Goal: Task Accomplishment & Management: Manage account settings

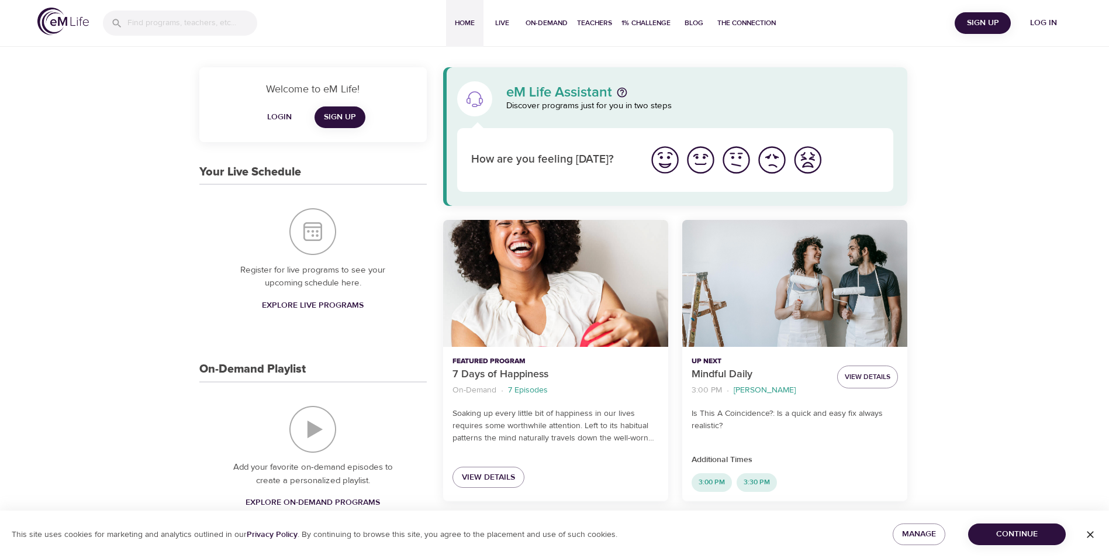
click at [1041, 20] on span "Log in" at bounding box center [1043, 23] width 47 height 15
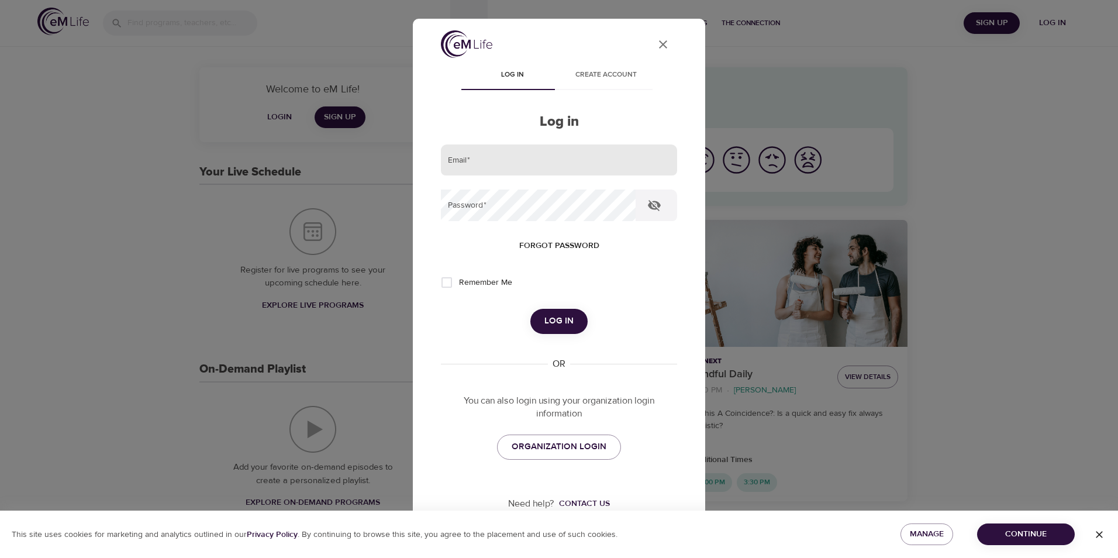
click at [460, 163] on input "email" at bounding box center [559, 160] width 236 height 32
type input "[EMAIL_ADDRESS][DOMAIN_NAME]"
click at [560, 318] on span "Log in" at bounding box center [558, 320] width 29 height 15
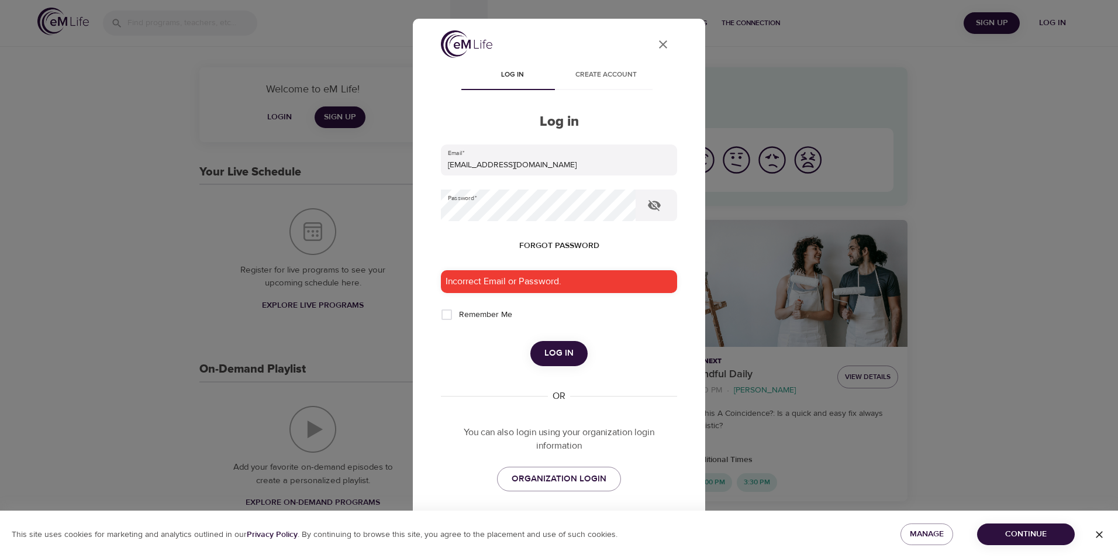
click at [551, 246] on span "Forgot password" at bounding box center [559, 246] width 80 height 15
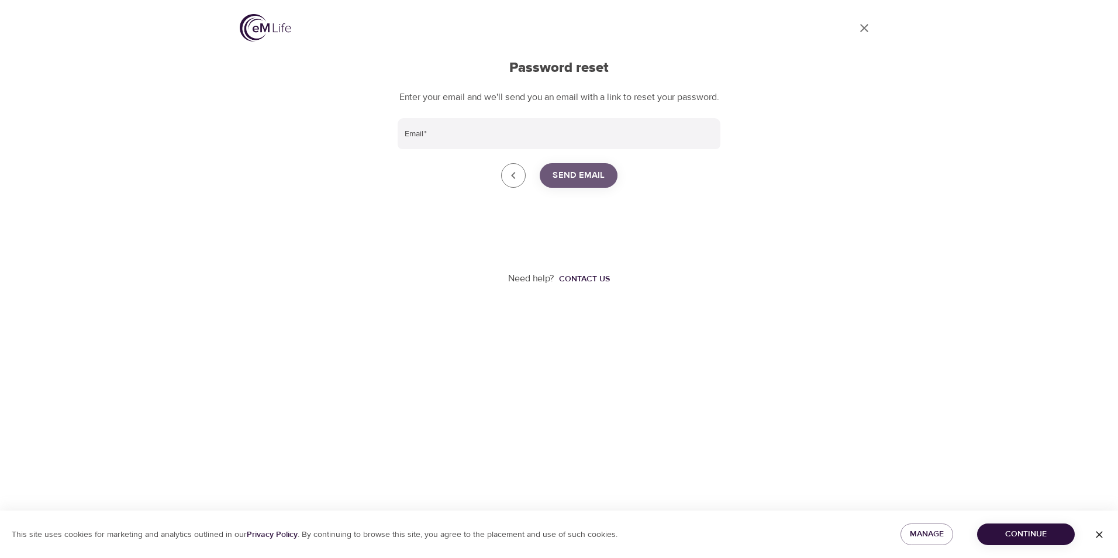
click at [588, 183] on span "Send Email" at bounding box center [579, 175] width 52 height 15
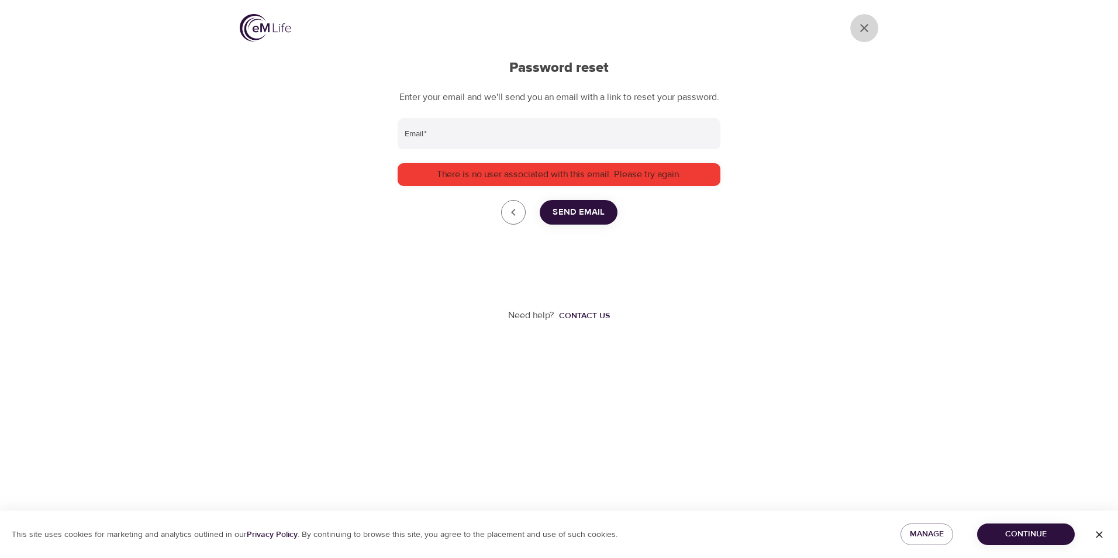
click at [863, 24] on icon "Go to dashboard" at bounding box center [864, 28] width 14 height 14
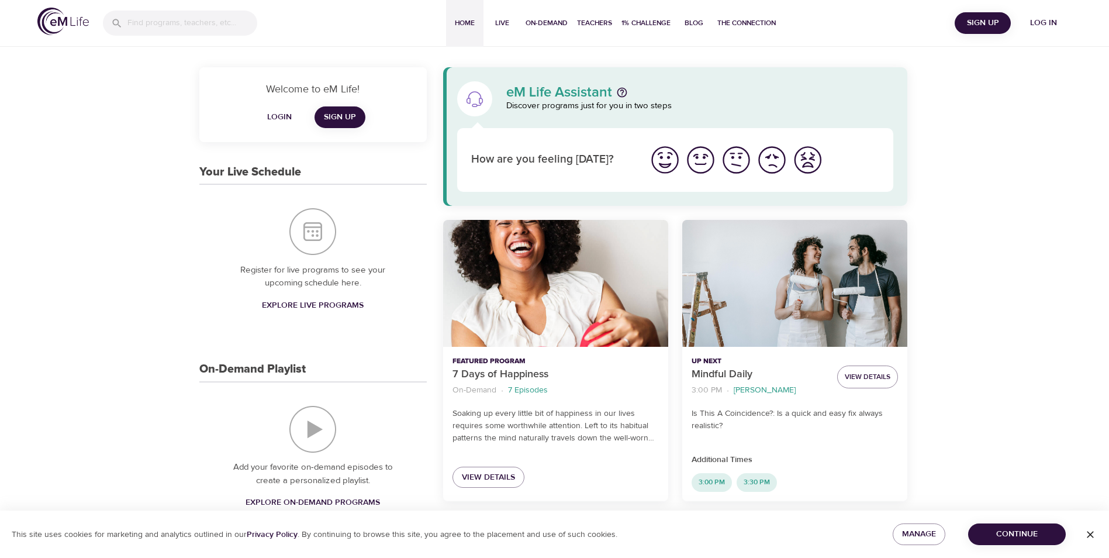
click at [1043, 19] on span "Log in" at bounding box center [1043, 23] width 47 height 15
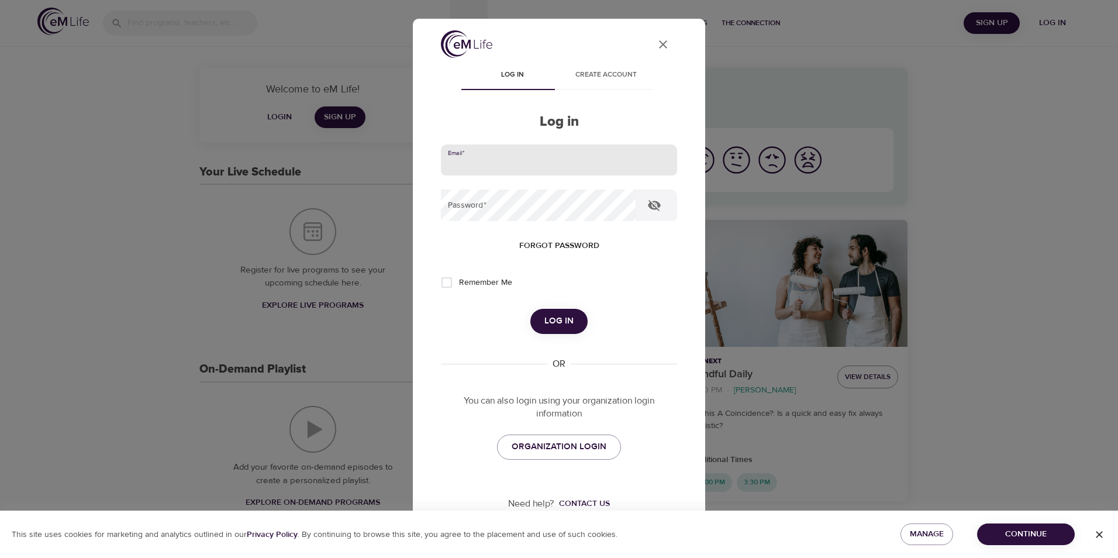
click at [469, 160] on input "email" at bounding box center [559, 160] width 236 height 32
type input "1bigmike25@comcast.net"
click at [557, 315] on span "Log in" at bounding box center [558, 320] width 29 height 15
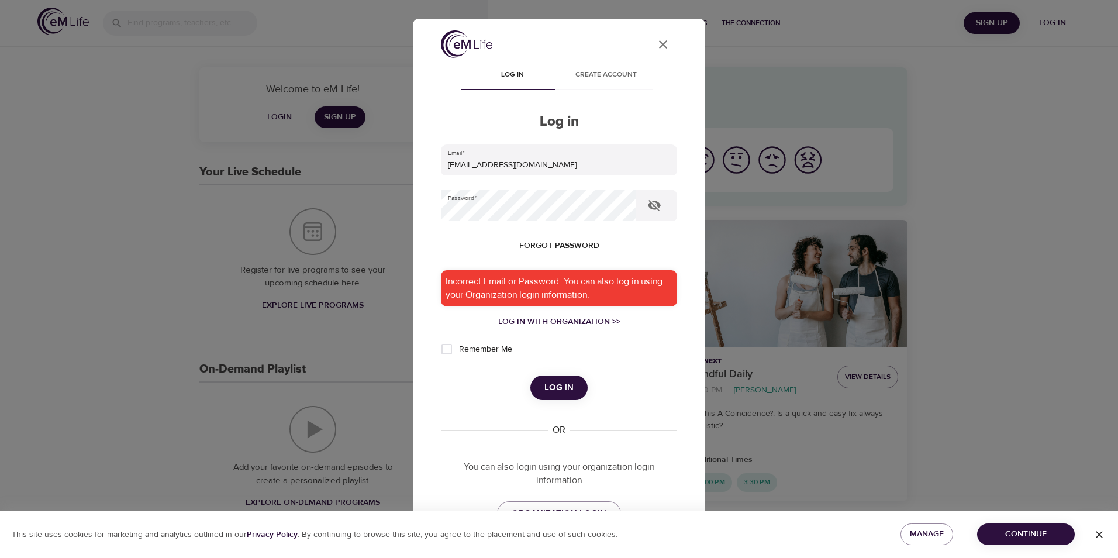
click at [558, 246] on span "Forgot password" at bounding box center [559, 246] width 80 height 15
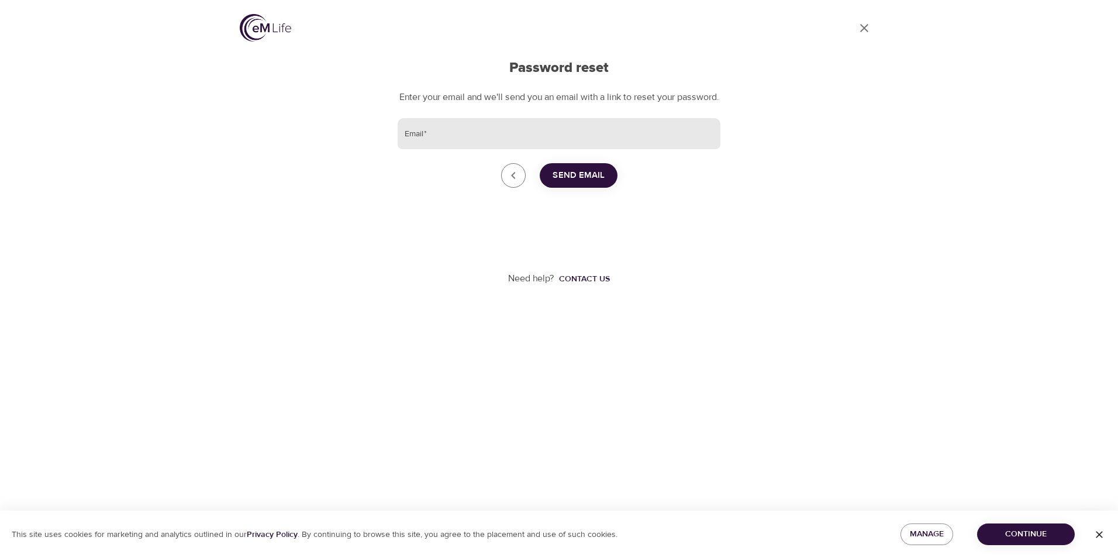
click at [430, 146] on input "Email   *" at bounding box center [559, 134] width 323 height 32
type input "1bigmike25@comcast.net"
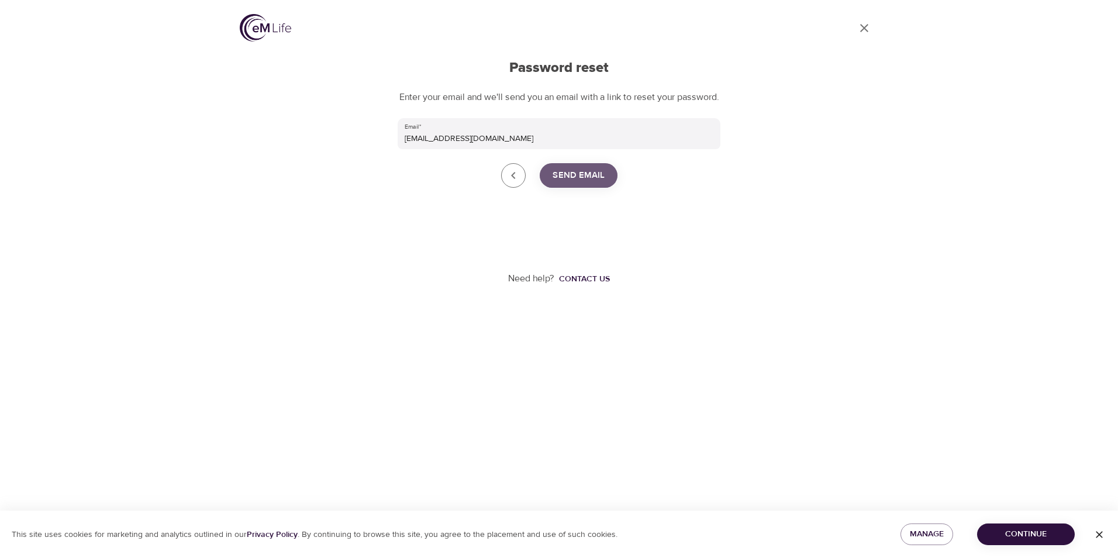
click at [588, 183] on span "Send Email" at bounding box center [579, 175] width 52 height 15
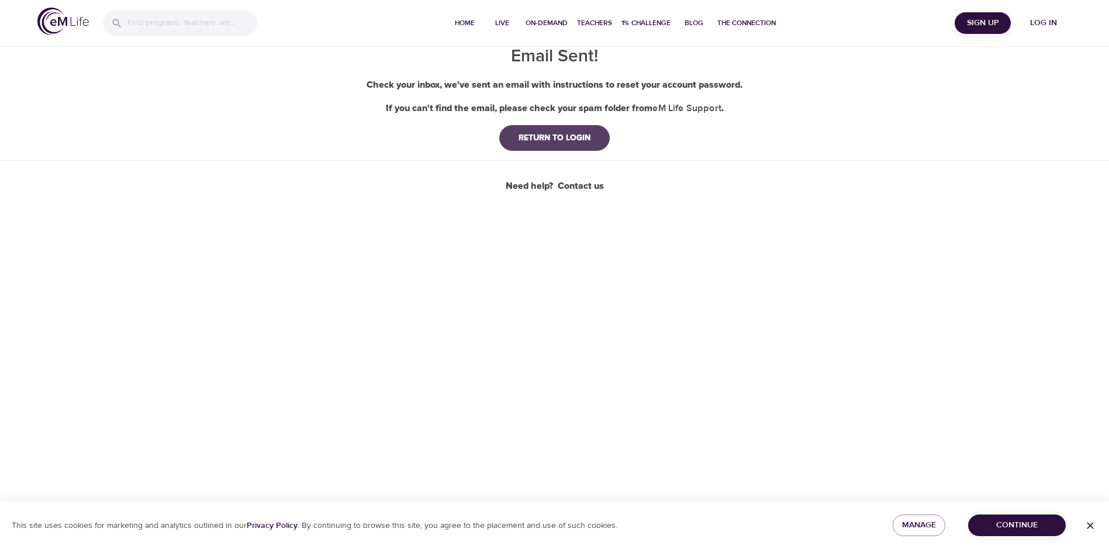
click at [553, 136] on div "RETURN TO LOGIN" at bounding box center [554, 138] width 91 height 12
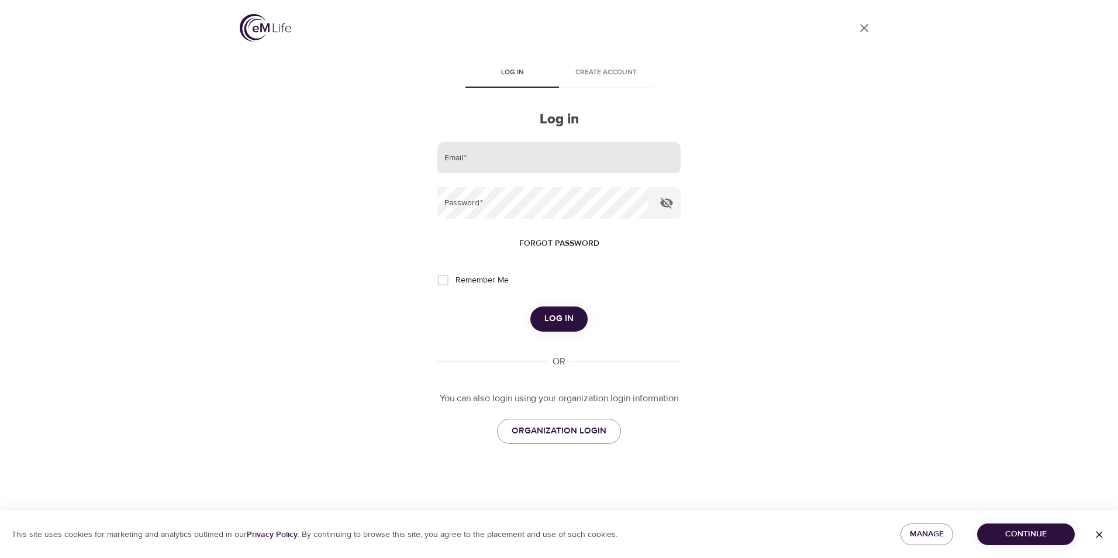
click at [463, 158] on input "email" at bounding box center [558, 158] width 243 height 32
type input "1bigmike25@comcast.net"
click at [565, 319] on span "Log in" at bounding box center [558, 318] width 29 height 15
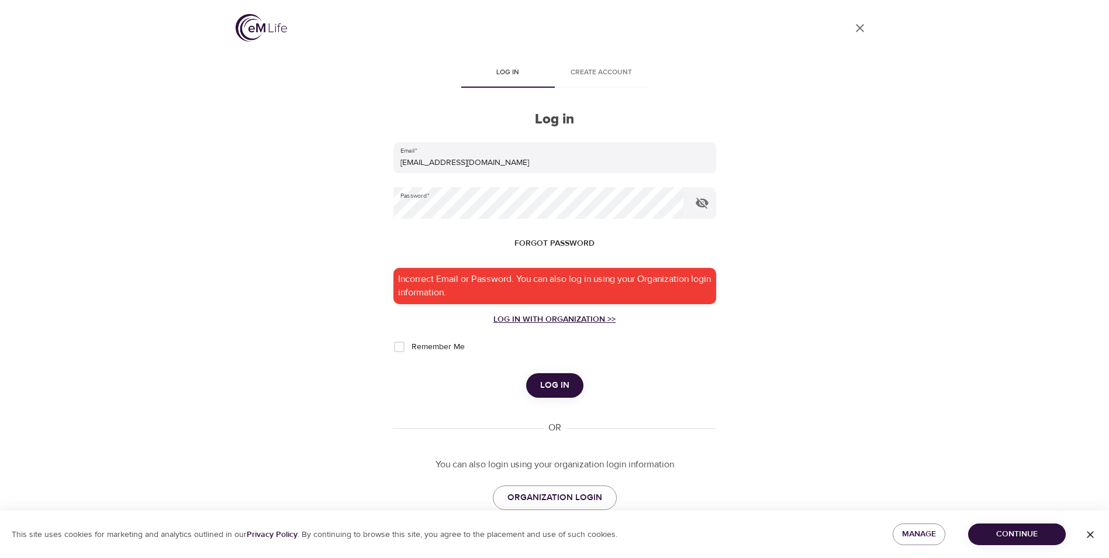
click at [566, 317] on div "Log in with Organization >>" at bounding box center [554, 319] width 323 height 12
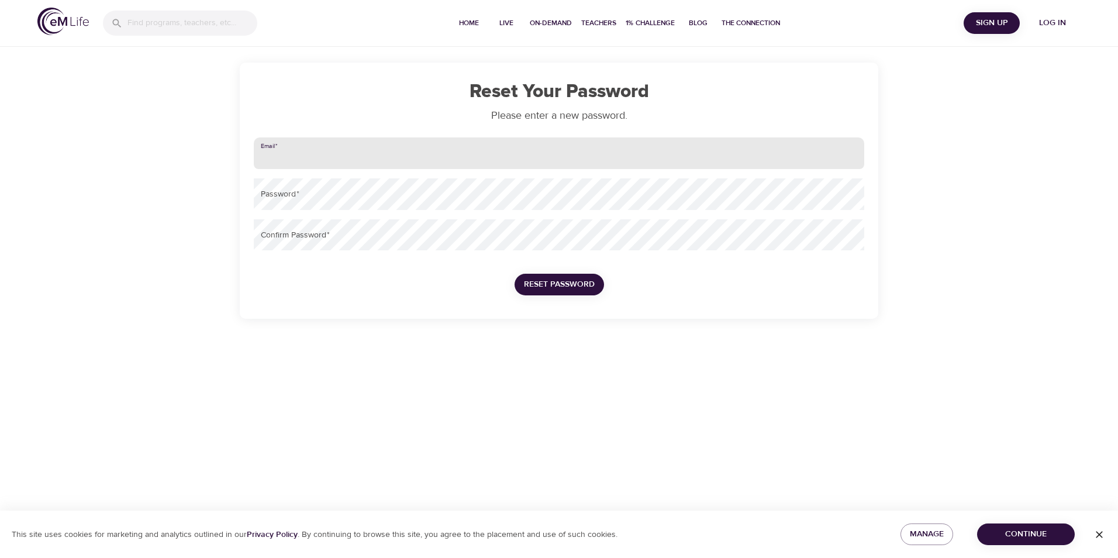
click at [323, 152] on input "email" at bounding box center [559, 153] width 610 height 32
type input "[EMAIL_ADDRESS][DOMAIN_NAME]"
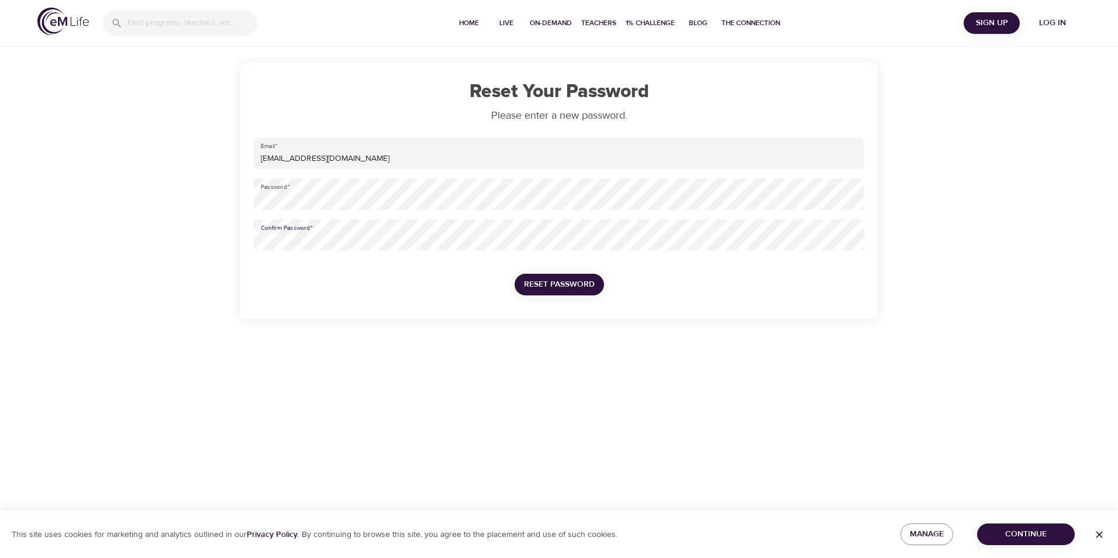
click at [534, 284] on span "Reset Password" at bounding box center [559, 284] width 71 height 15
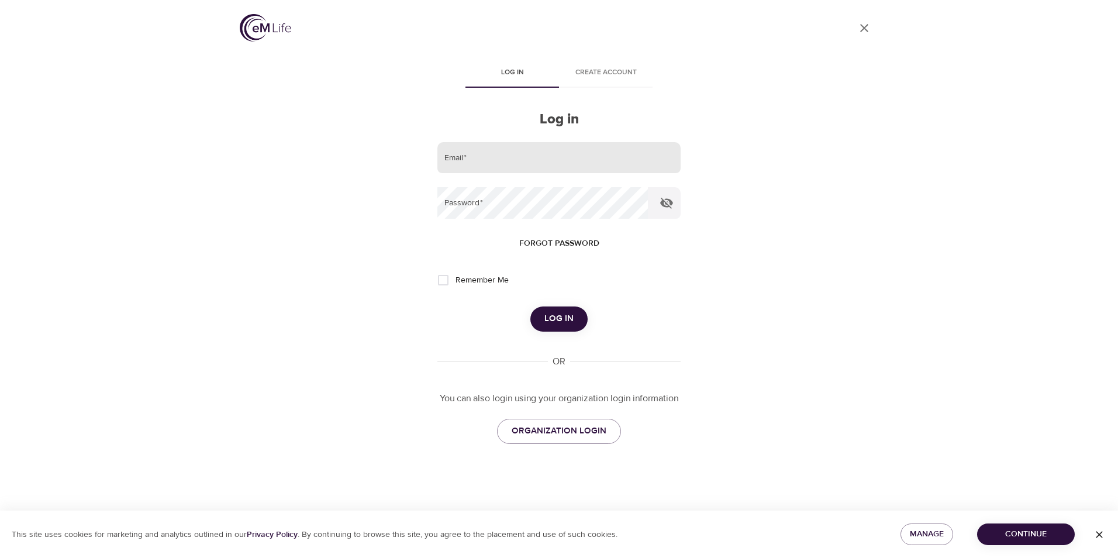
click at [451, 160] on input "email" at bounding box center [558, 158] width 243 height 32
type input "[EMAIL_ADDRESS][DOMAIN_NAME]"
click at [555, 320] on span "Log in" at bounding box center [558, 318] width 29 height 15
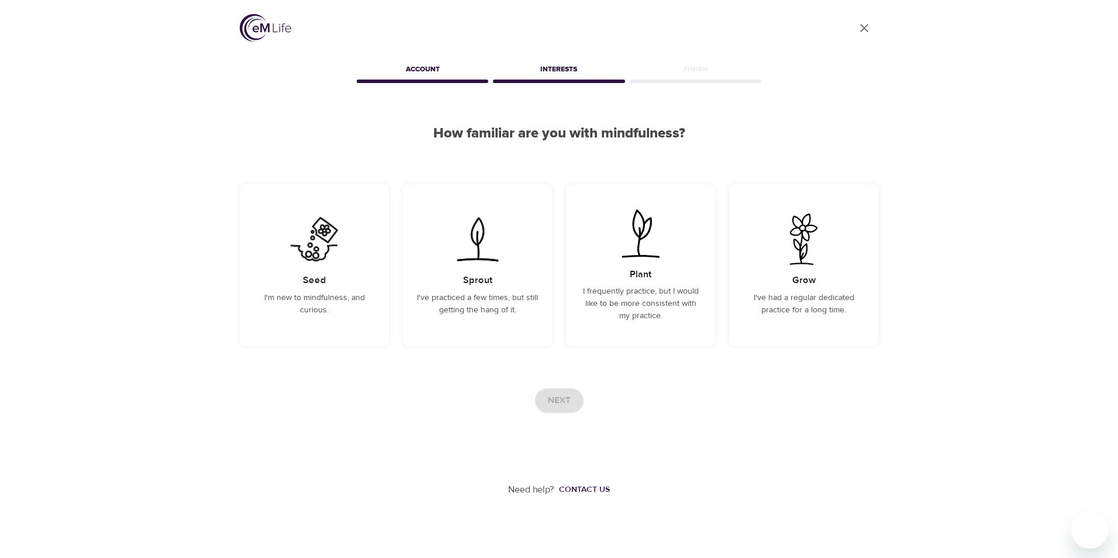
click at [421, 68] on div "Account" at bounding box center [422, 71] width 136 height 23
click at [862, 27] on icon "User Profile" at bounding box center [864, 28] width 14 height 14
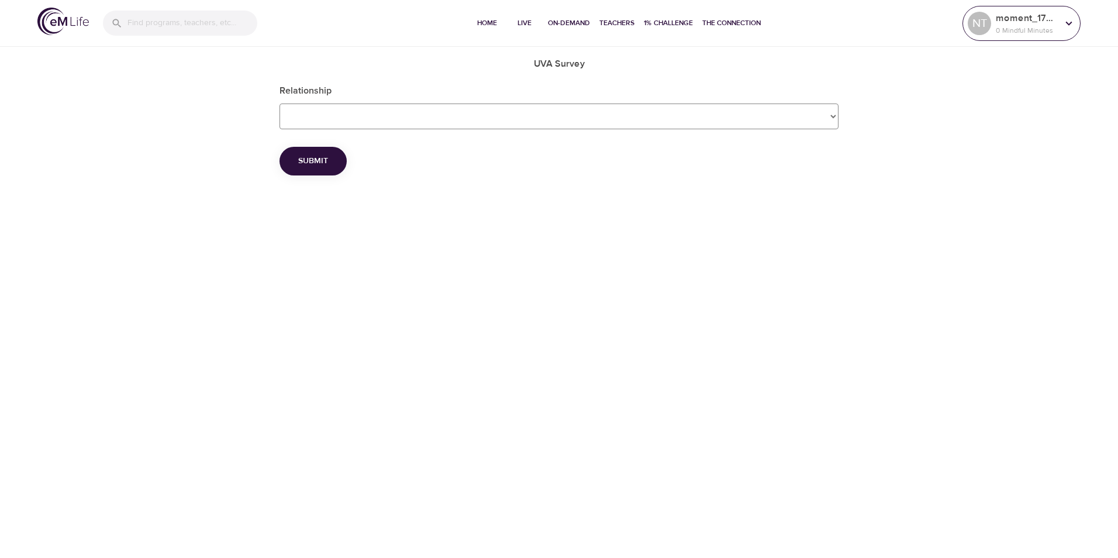
click at [1069, 25] on icon at bounding box center [1069, 23] width 6 height 4
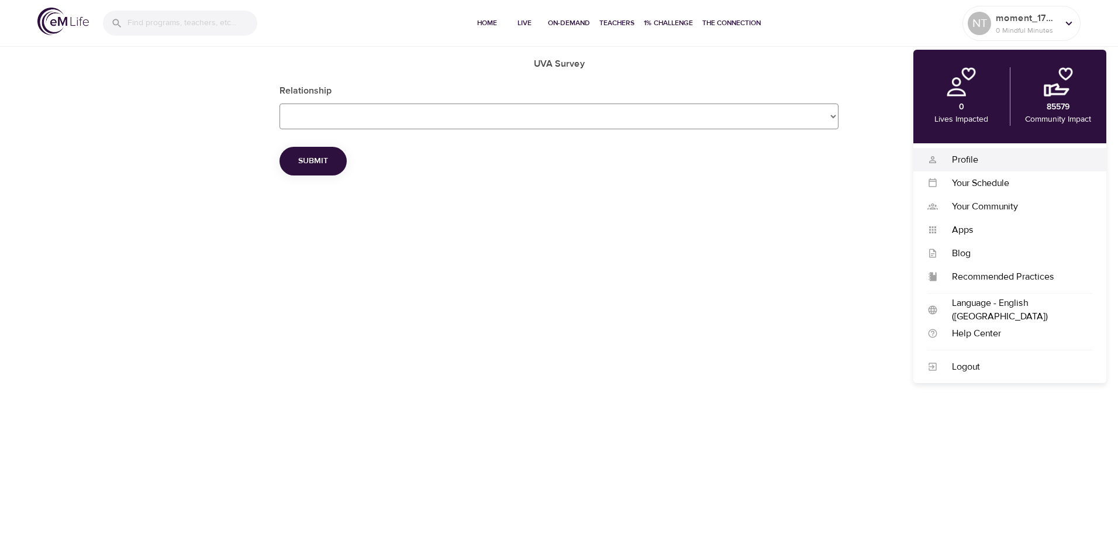
click at [966, 157] on div "Profile" at bounding box center [1015, 159] width 154 height 13
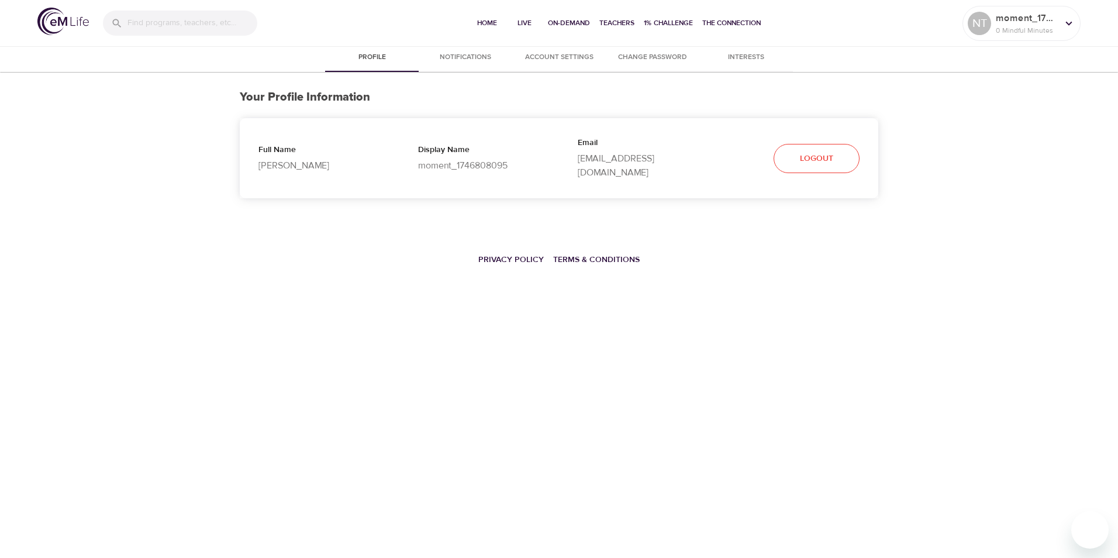
click at [471, 58] on span "Notifications" at bounding box center [466, 57] width 80 height 12
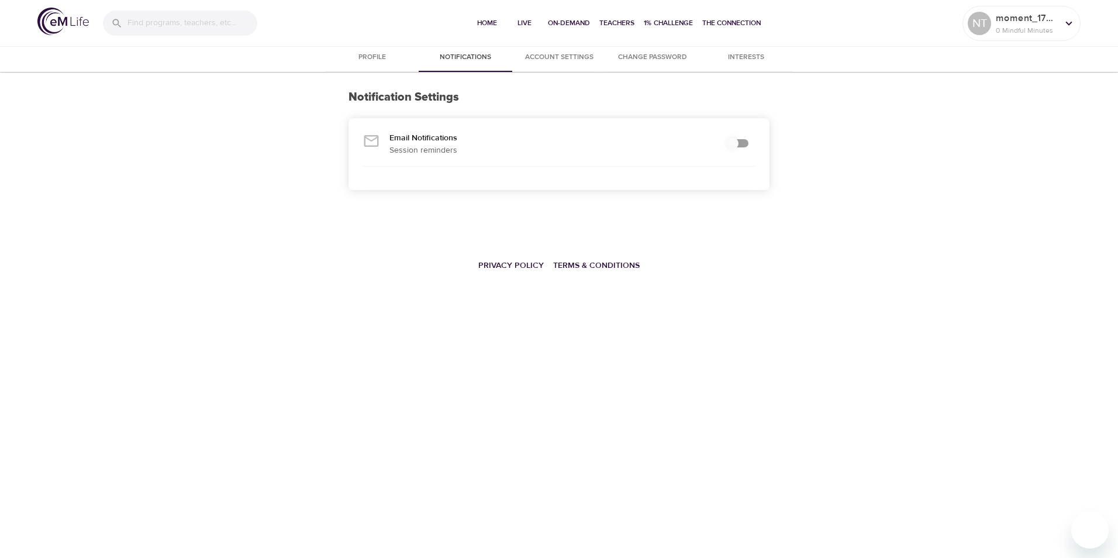
checkbox input "true"
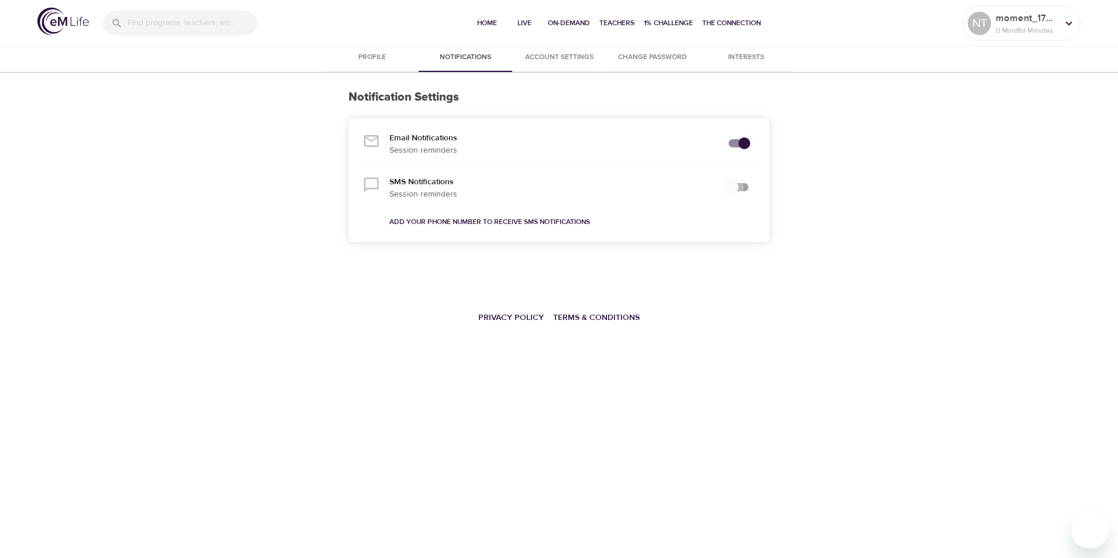
click at [741, 185] on input "secondary checkbox" at bounding box center [732, 187] width 67 height 22
checkbox input "false"
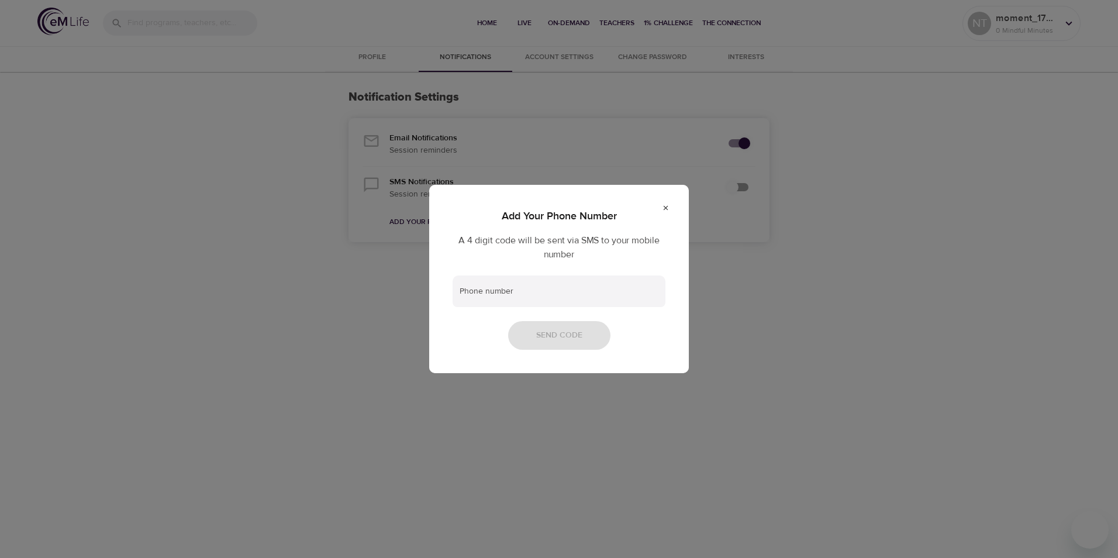
click at [775, 318] on div "Add Your Phone Number A 4 digit code will be sent via SMS to your mobile number…" at bounding box center [559, 279] width 1118 height 558
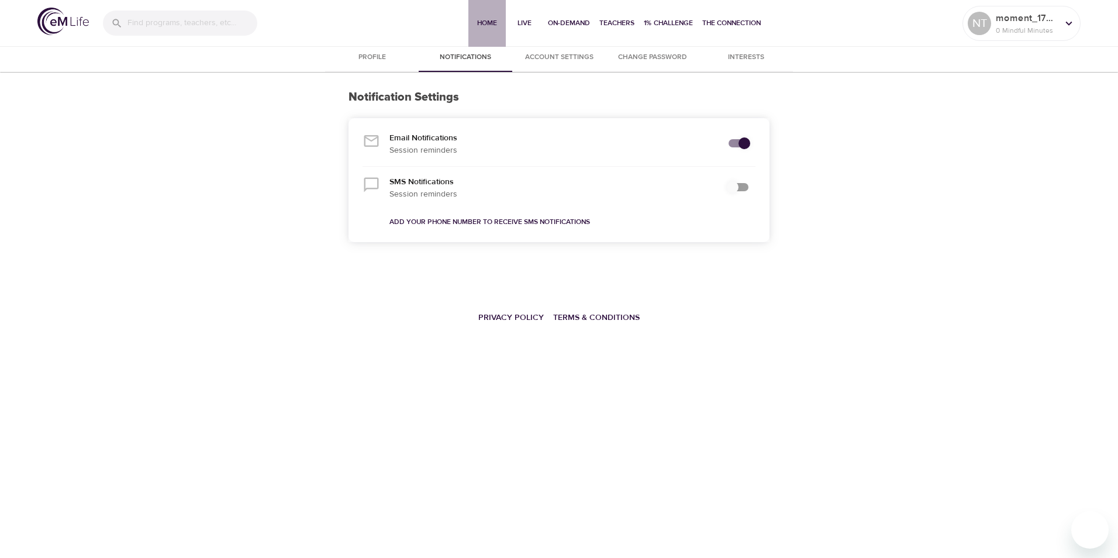
click at [489, 23] on span "Home" at bounding box center [487, 23] width 28 height 12
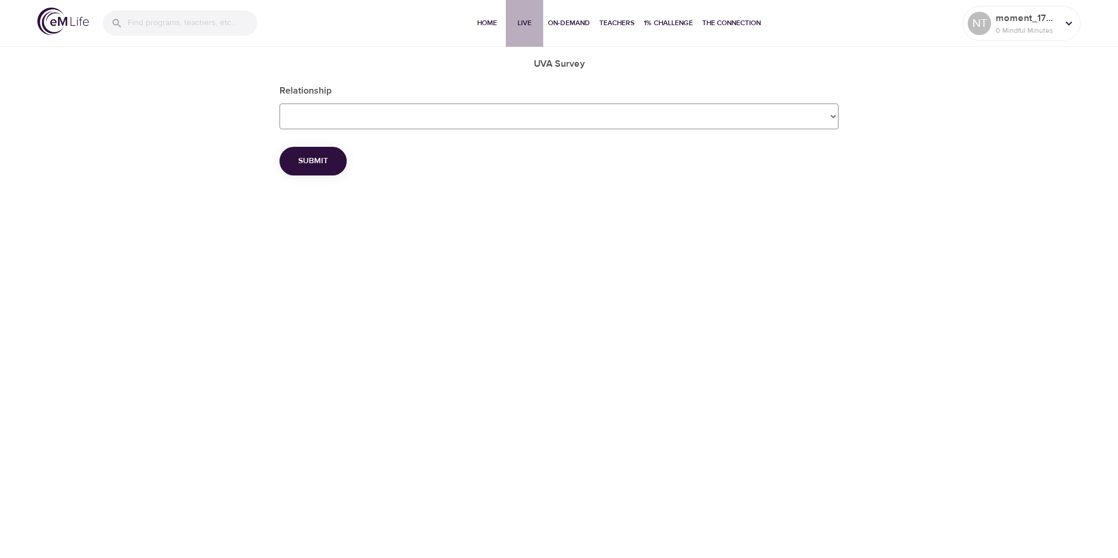
click at [524, 22] on span "Live" at bounding box center [524, 23] width 28 height 12
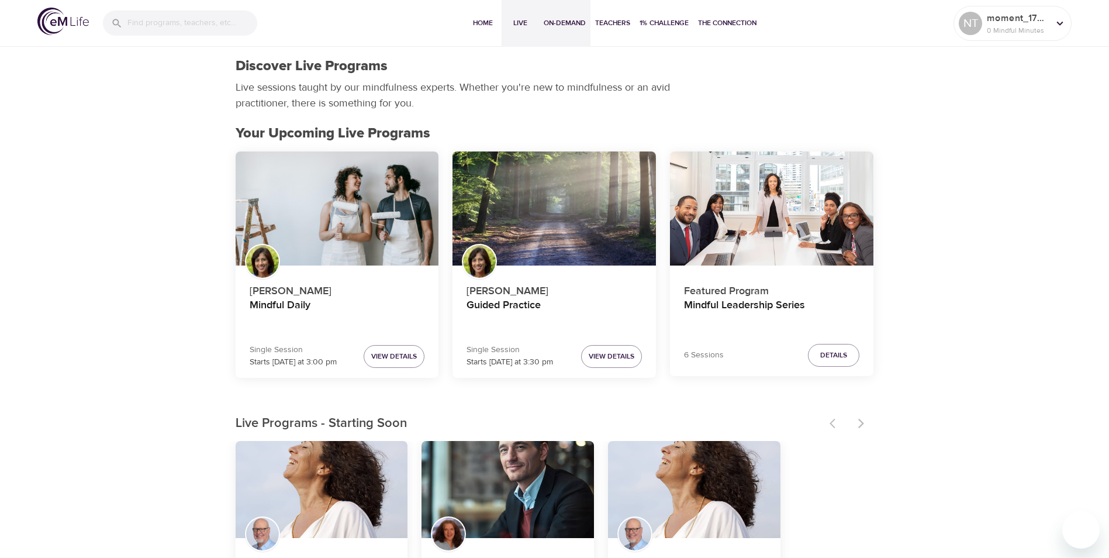
click at [554, 24] on span "On-Demand" at bounding box center [565, 23] width 42 height 12
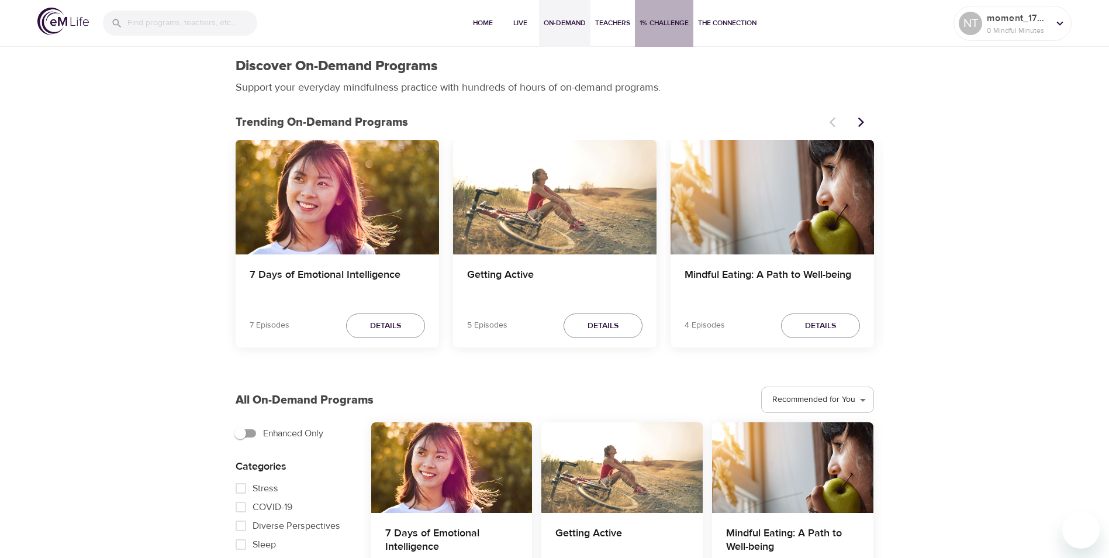
click at [664, 21] on span "1% Challenge" at bounding box center [664, 23] width 49 height 12
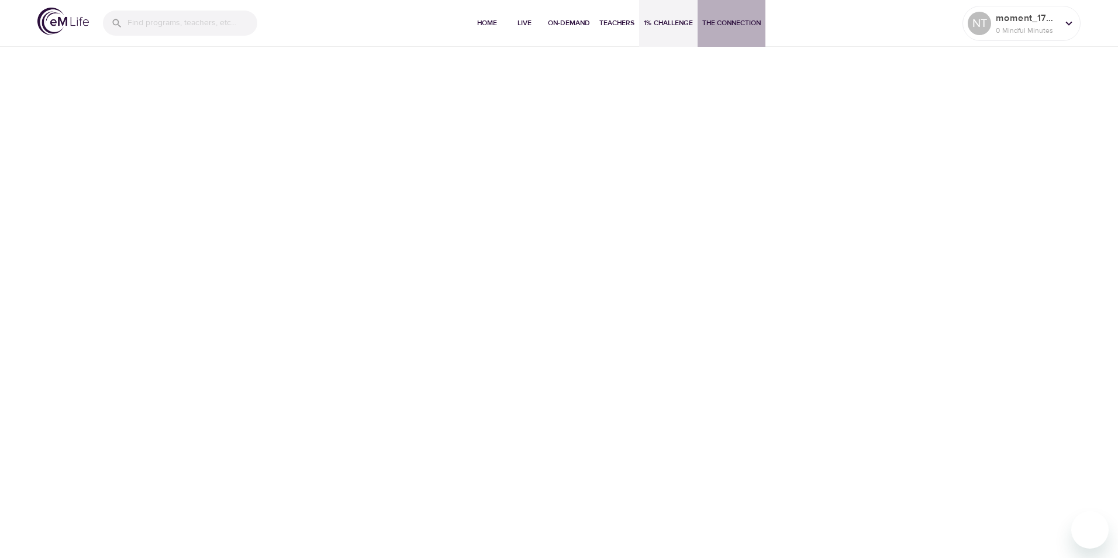
click at [728, 23] on span "The Connection" at bounding box center [731, 23] width 58 height 12
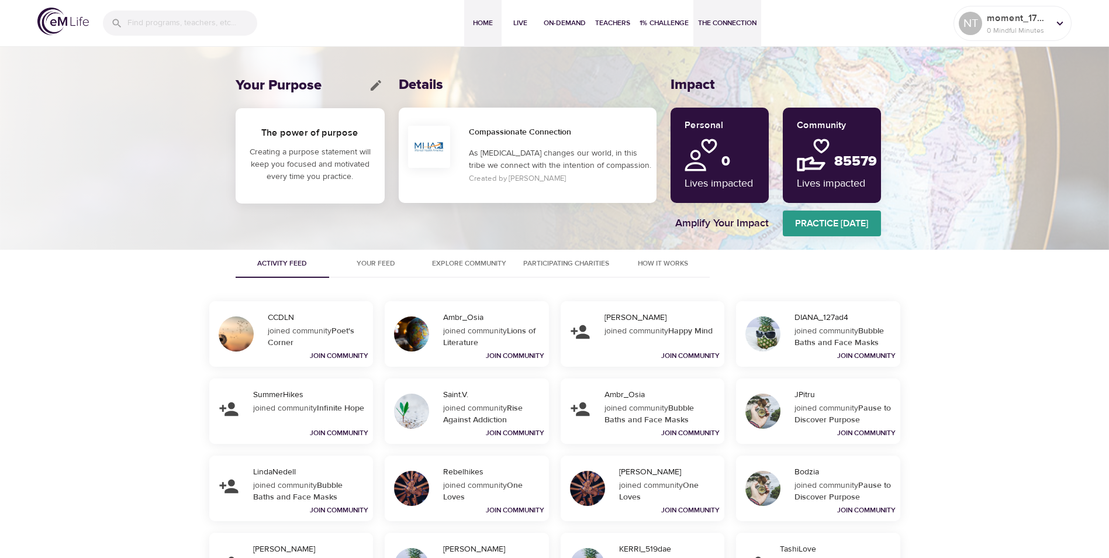
click at [487, 24] on span "Home" at bounding box center [483, 23] width 28 height 12
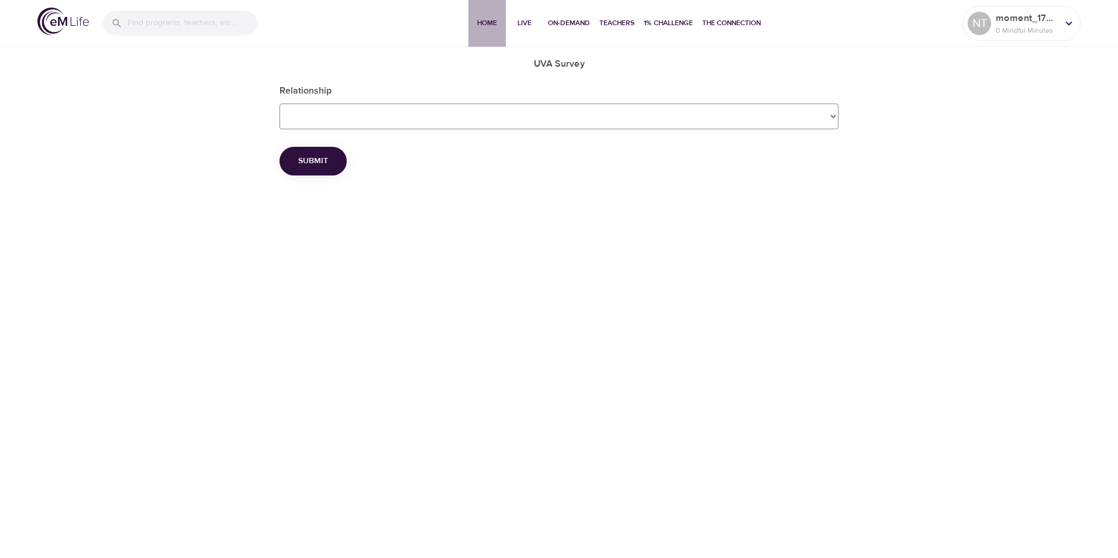
click at [483, 23] on span "Home" at bounding box center [487, 23] width 28 height 12
click at [1066, 24] on icon at bounding box center [1068, 23] width 13 height 13
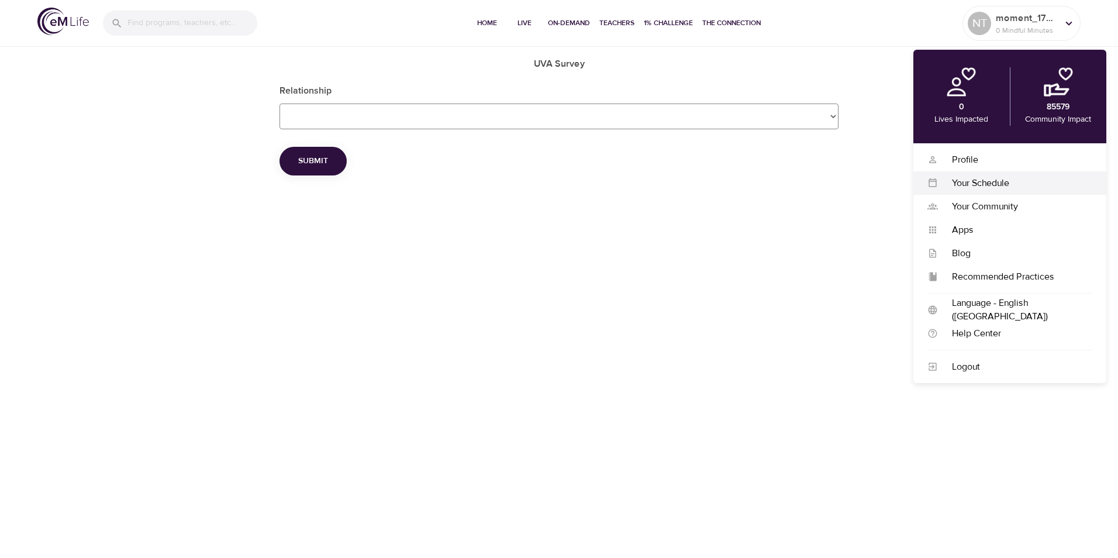
click at [990, 181] on div "Your Schedule" at bounding box center [1015, 183] width 154 height 13
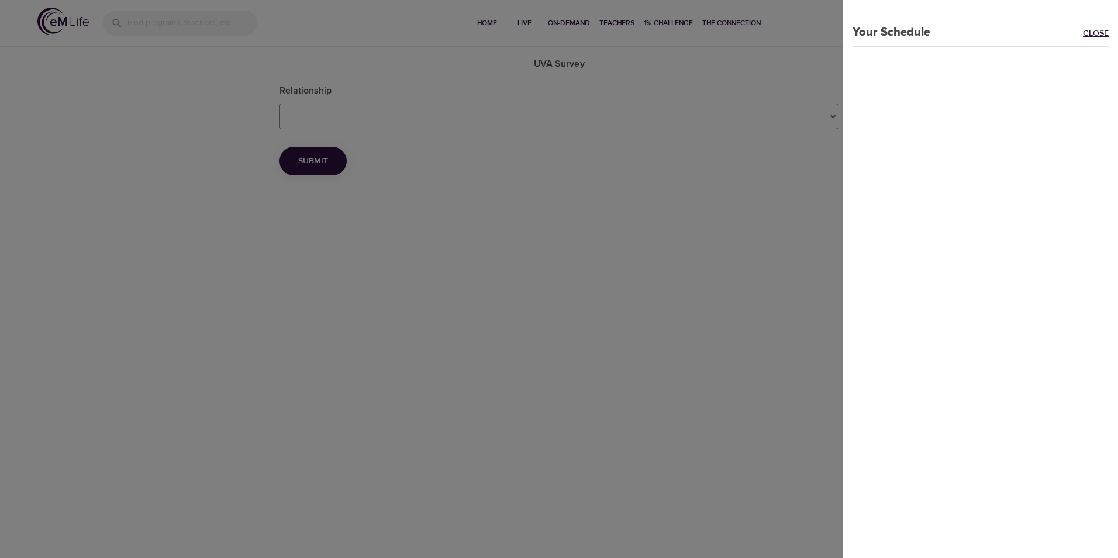
click at [1083, 33] on link "Close" at bounding box center [1100, 33] width 35 height 13
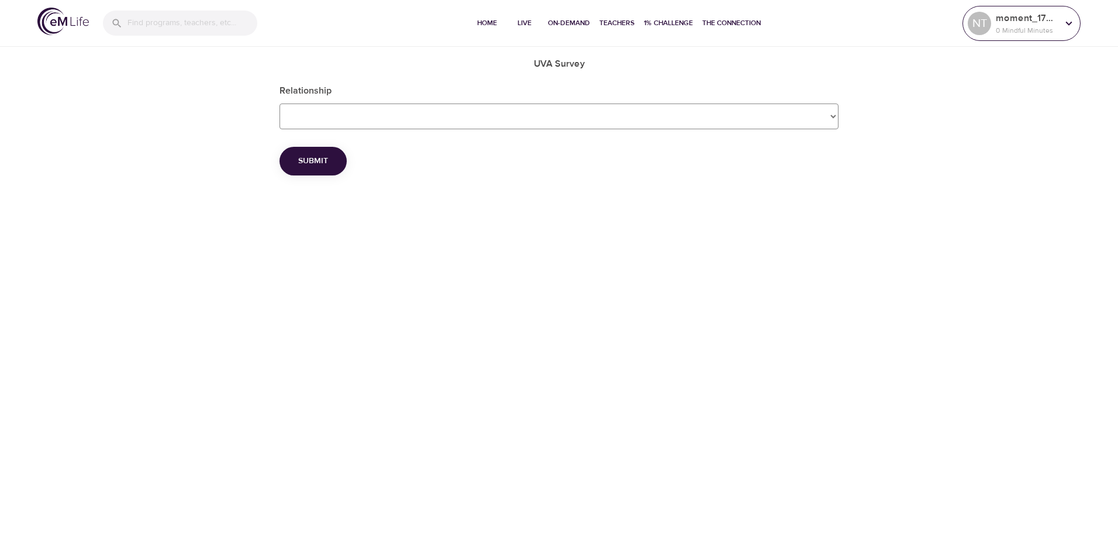
click at [1068, 25] on icon at bounding box center [1068, 23] width 13 height 13
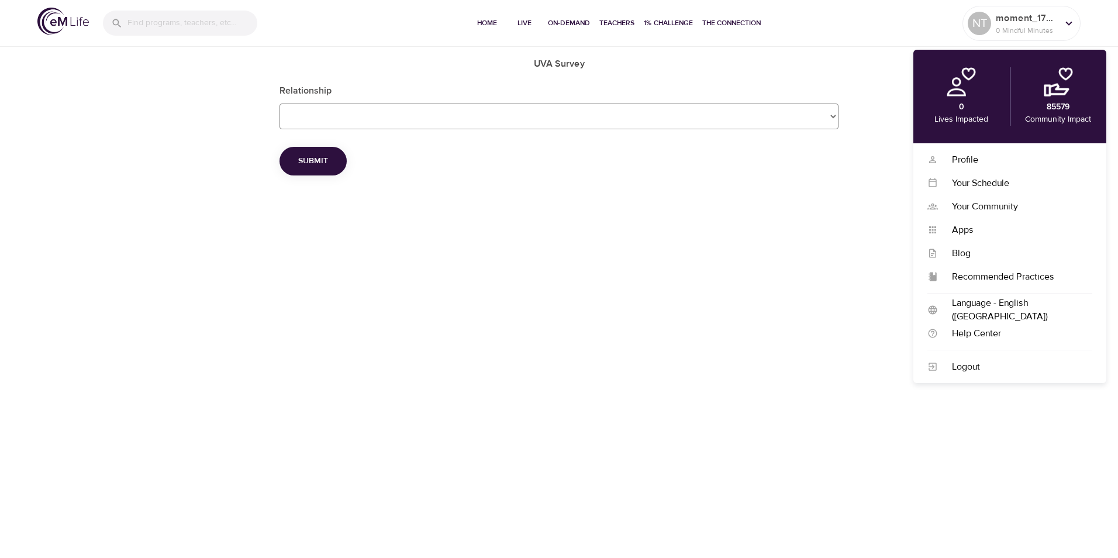
click at [834, 117] on Survey_Relationship "Employee Dependent Spouse" at bounding box center [558, 116] width 559 height 26
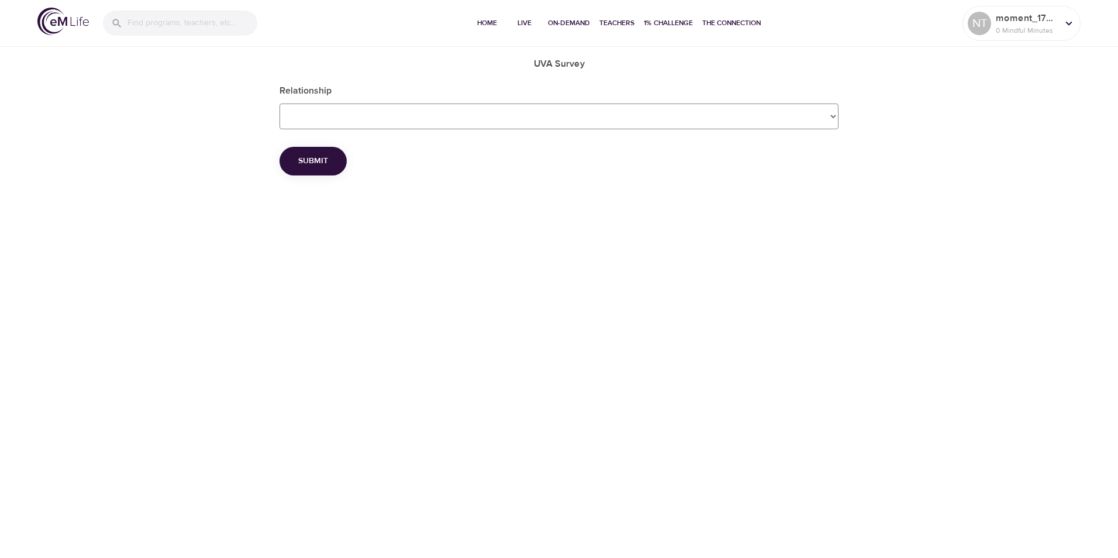
select Survey_Relationship "Dependent"
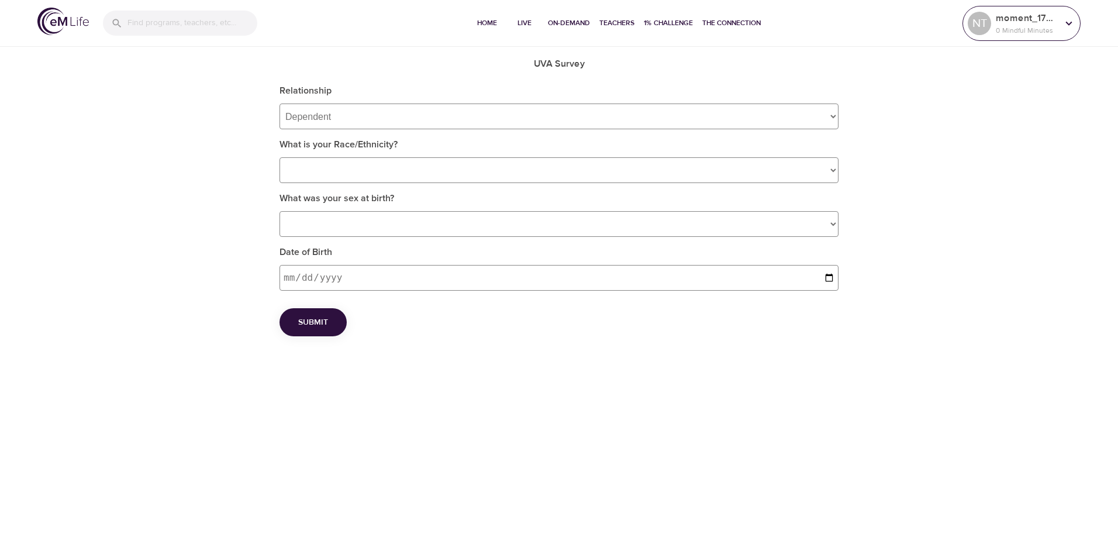
click at [1072, 26] on icon at bounding box center [1068, 23] width 13 height 13
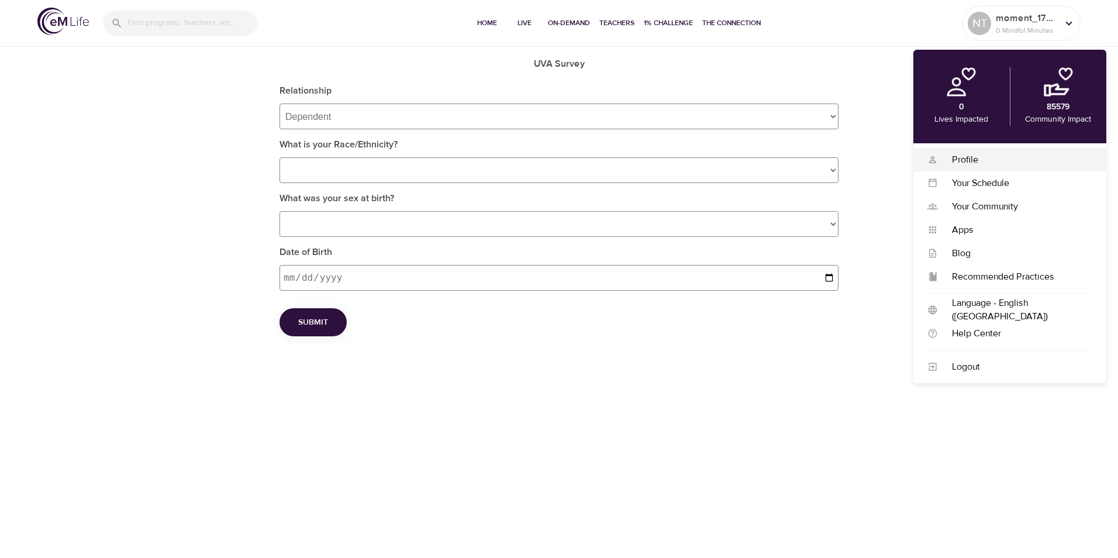
click at [964, 160] on div "Profile" at bounding box center [1015, 159] width 154 height 13
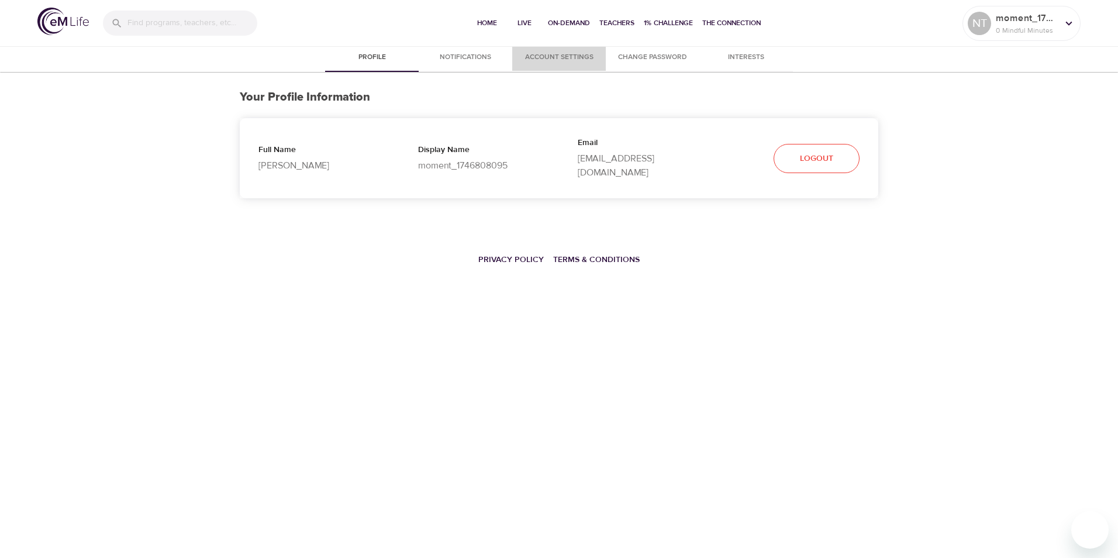
click at [561, 54] on span "Account Settings" at bounding box center [559, 57] width 80 height 12
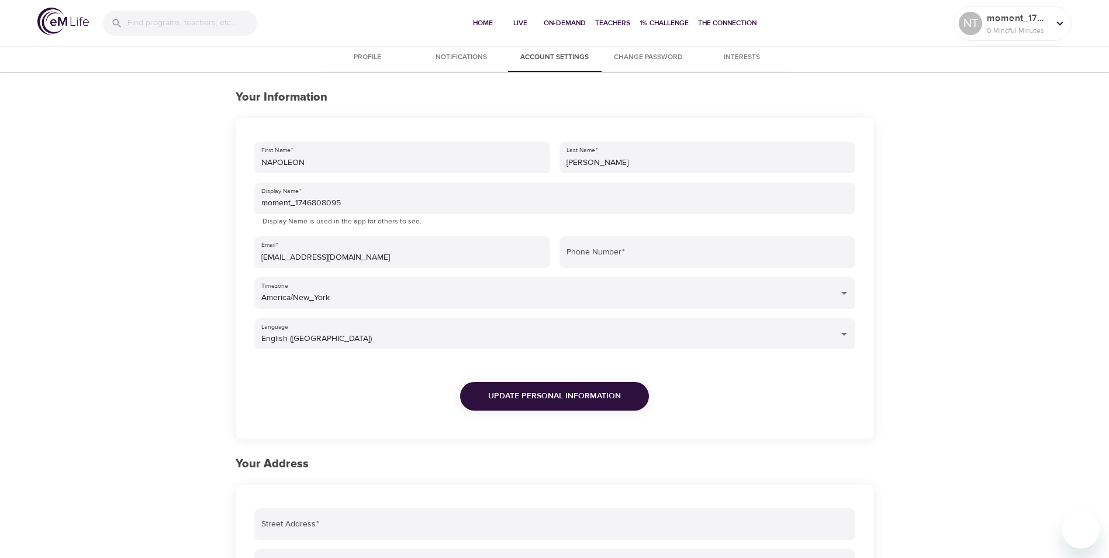
click at [745, 61] on span "Interests" at bounding box center [742, 57] width 80 height 12
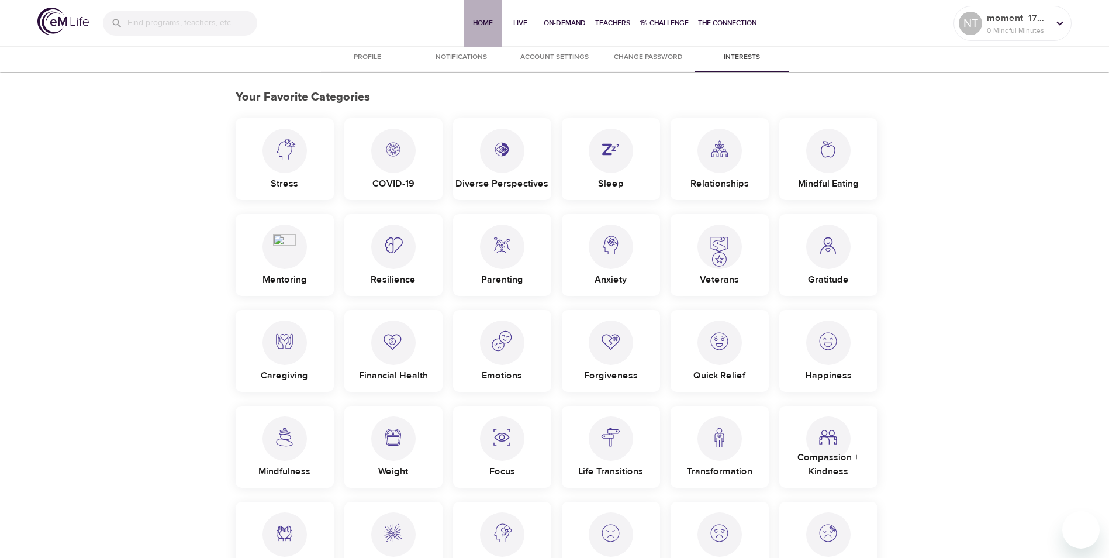
click at [478, 22] on span "Home" at bounding box center [483, 23] width 28 height 12
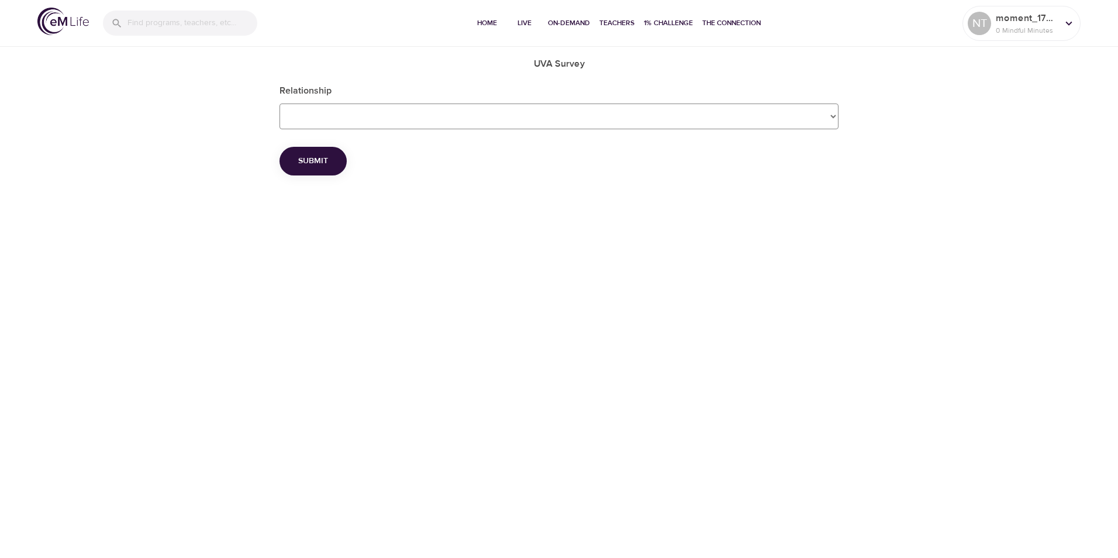
click at [58, 24] on img at bounding box center [62, 21] width 51 height 27
click at [519, 26] on span "Live" at bounding box center [524, 23] width 28 height 12
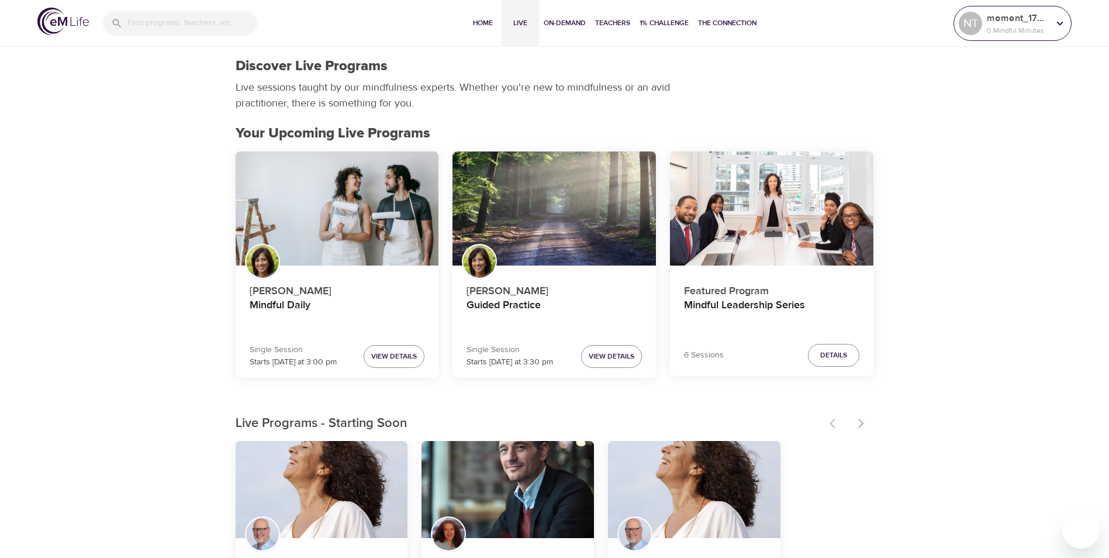
click at [1063, 23] on icon at bounding box center [1060, 23] width 13 height 13
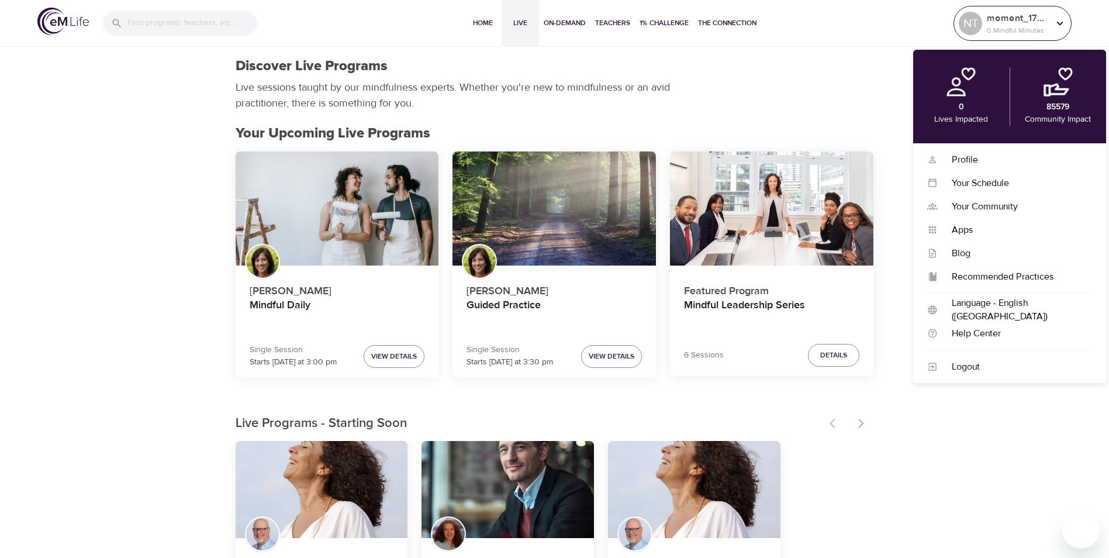
click at [1061, 23] on icon at bounding box center [1060, 23] width 6 height 4
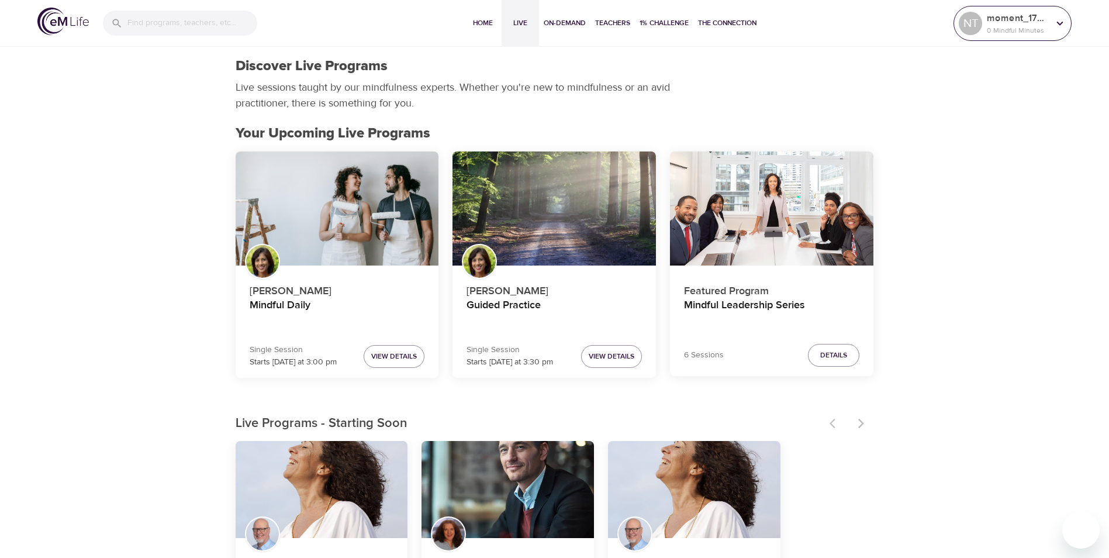
click at [1064, 22] on icon at bounding box center [1060, 23] width 13 height 13
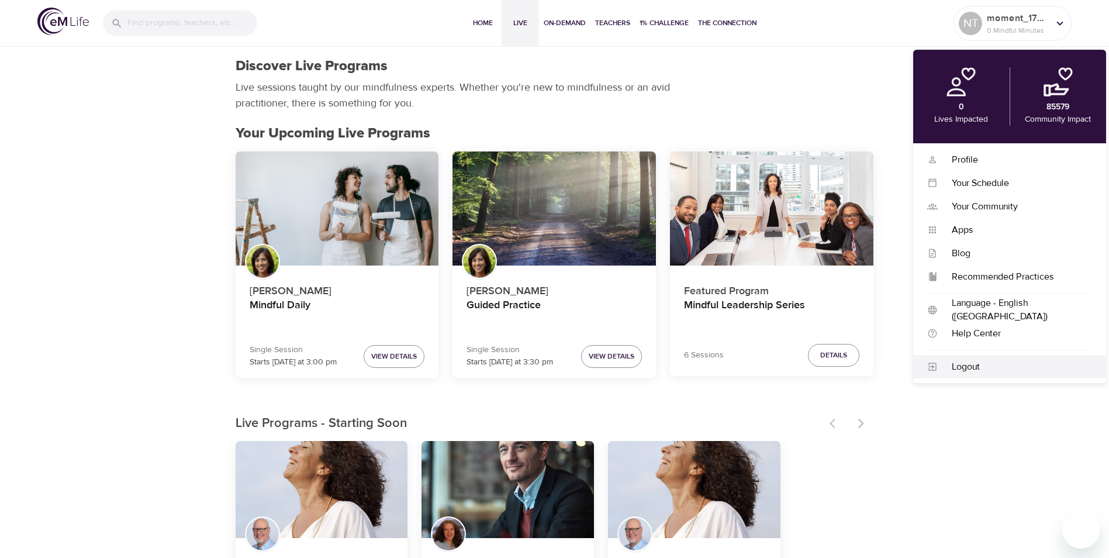
click at [976, 365] on div "Logout" at bounding box center [1015, 366] width 154 height 13
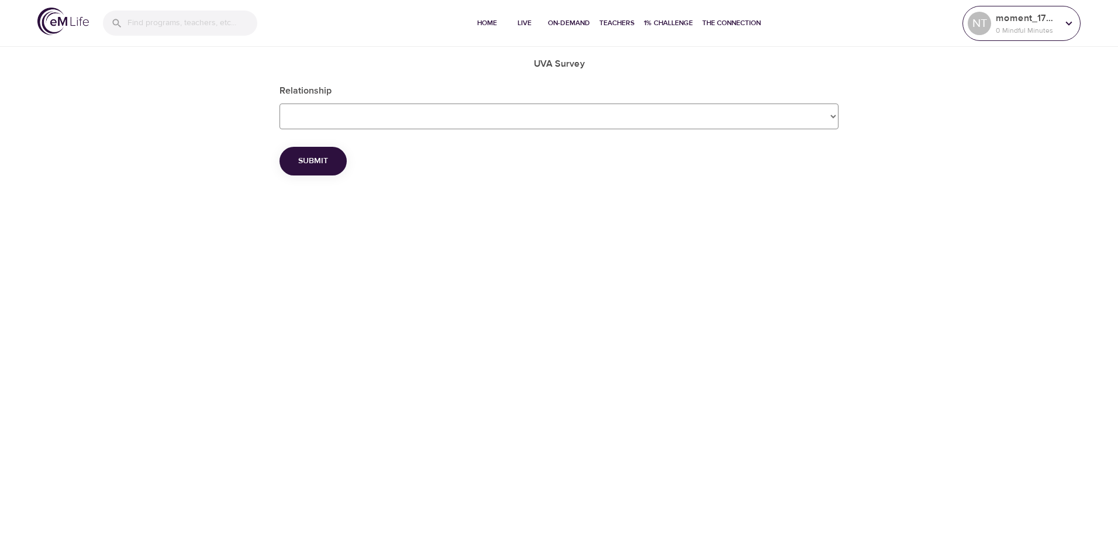
click at [1069, 25] on icon at bounding box center [1069, 23] width 6 height 4
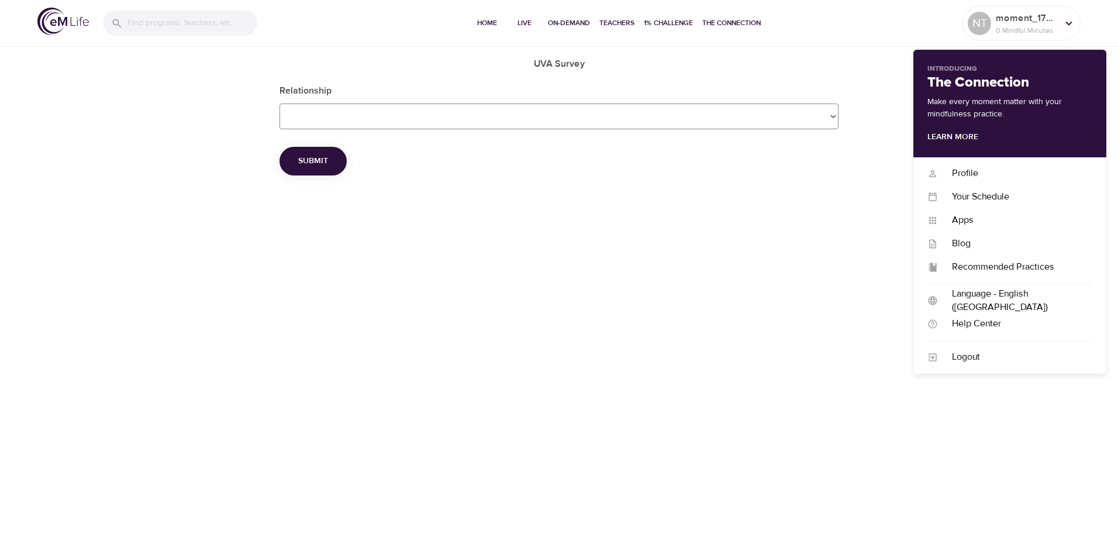
click at [583, 341] on div "Home Live On-Demand Teachers 1% Challenge The Connection NT moment_1746808095 0…" at bounding box center [559, 279] width 1118 height 558
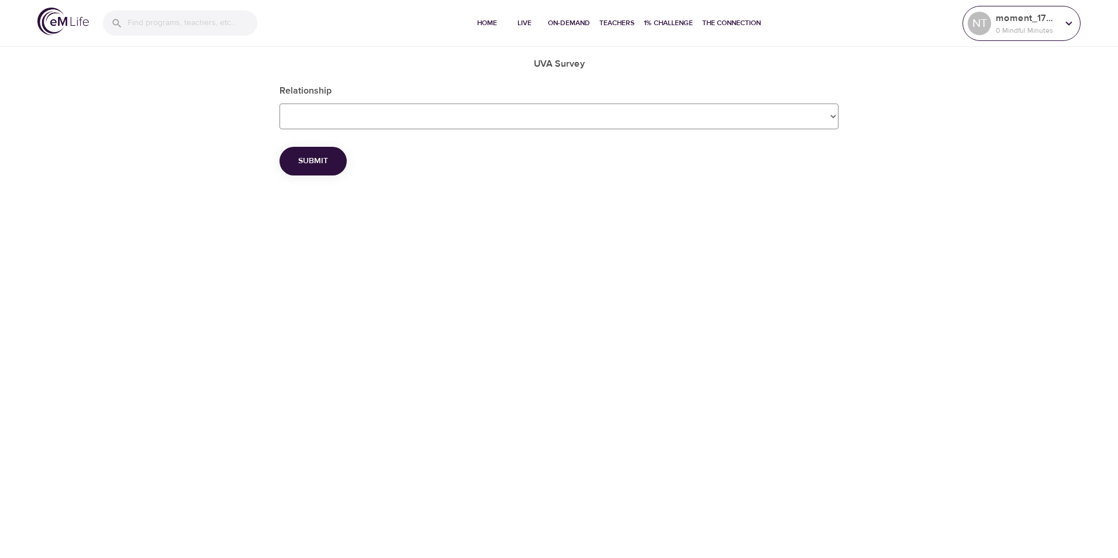
click at [1069, 25] on icon at bounding box center [1069, 23] width 6 height 4
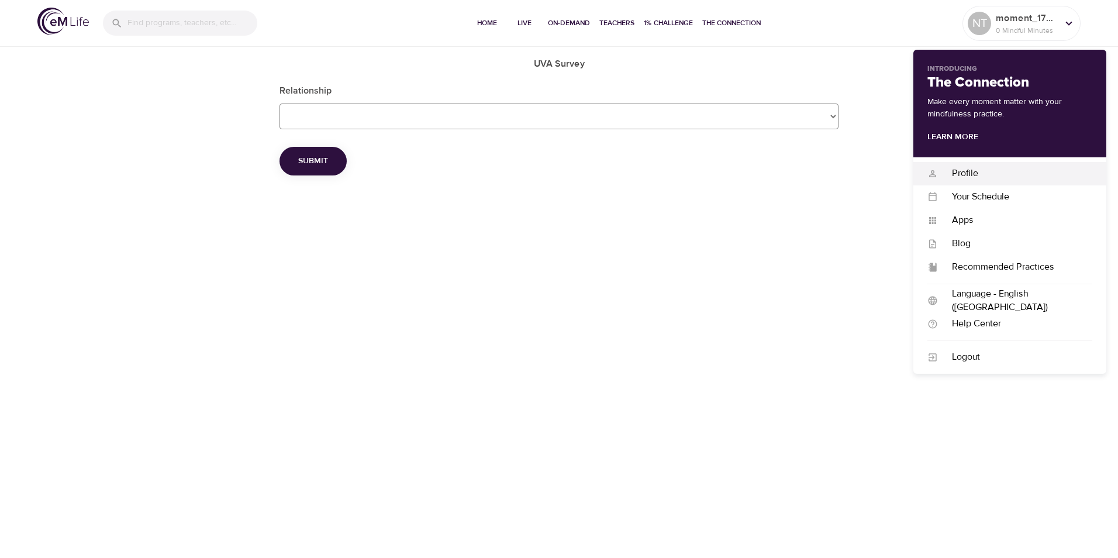
click at [969, 170] on div "Profile" at bounding box center [1015, 173] width 154 height 13
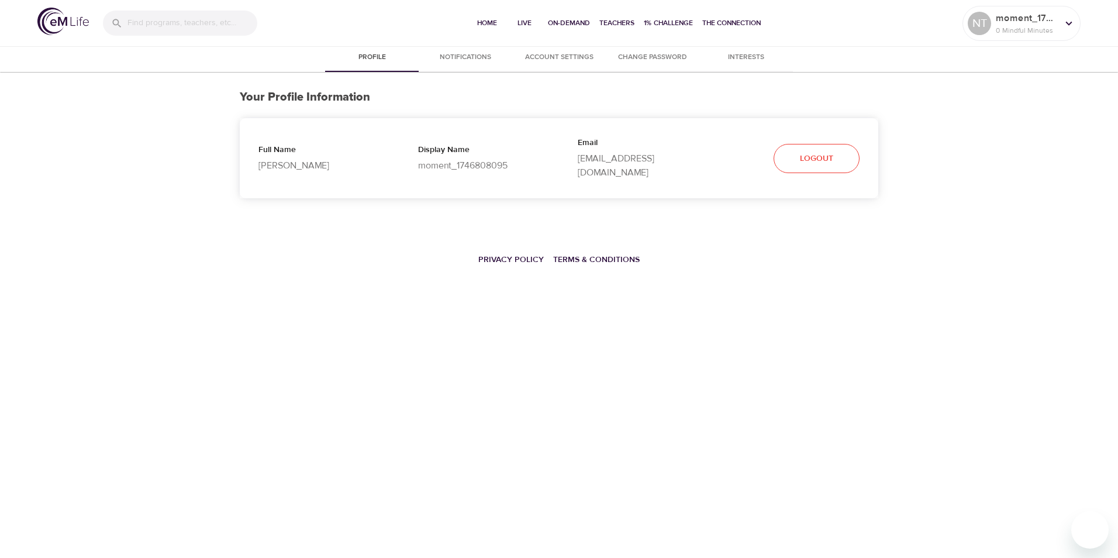
click at [462, 56] on span "Notifications" at bounding box center [466, 57] width 80 height 12
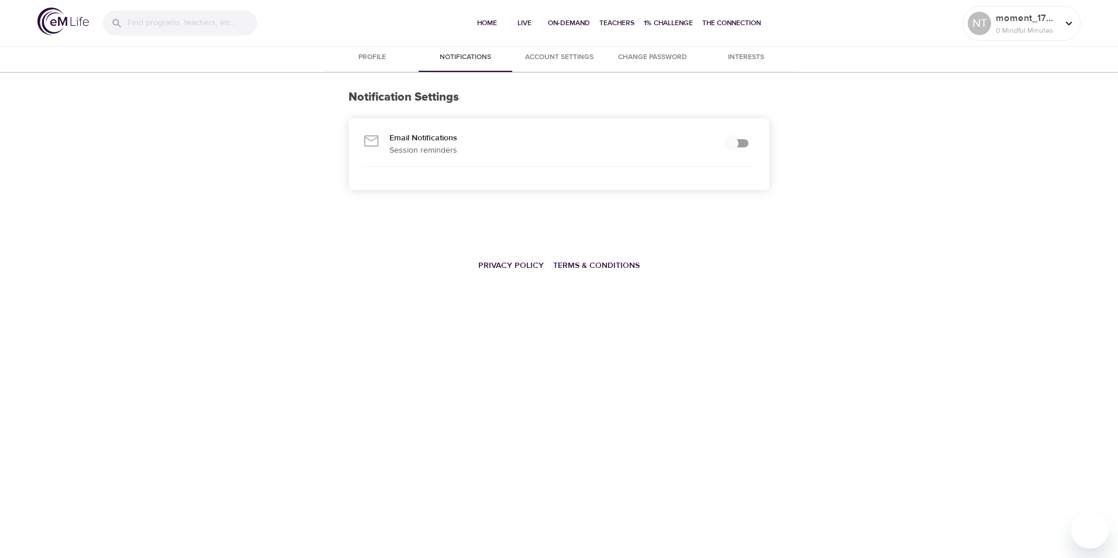
checkbox input "true"
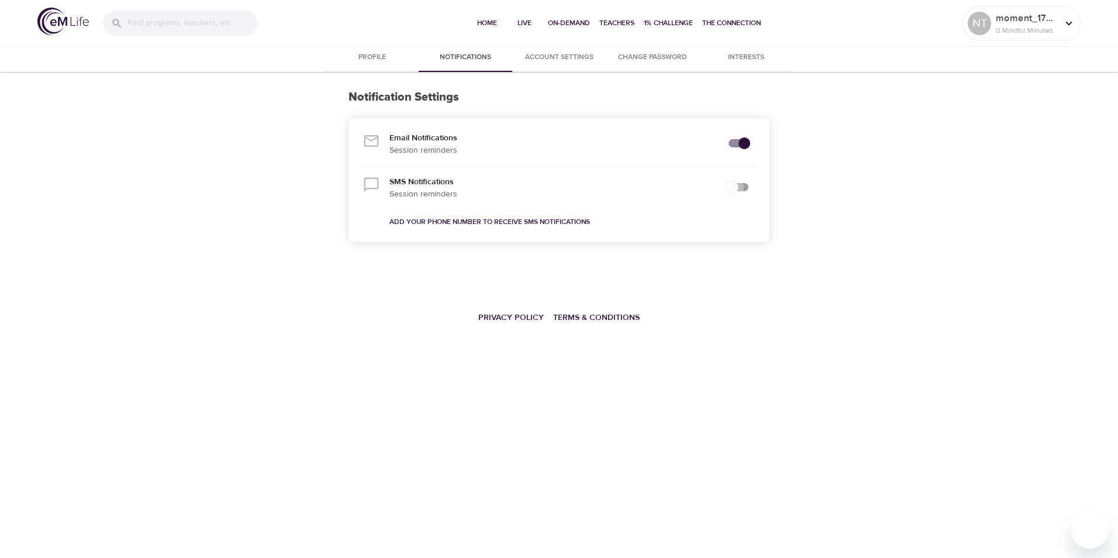
click at [743, 187] on input "secondary checkbox" at bounding box center [732, 187] width 67 height 22
checkbox input "false"
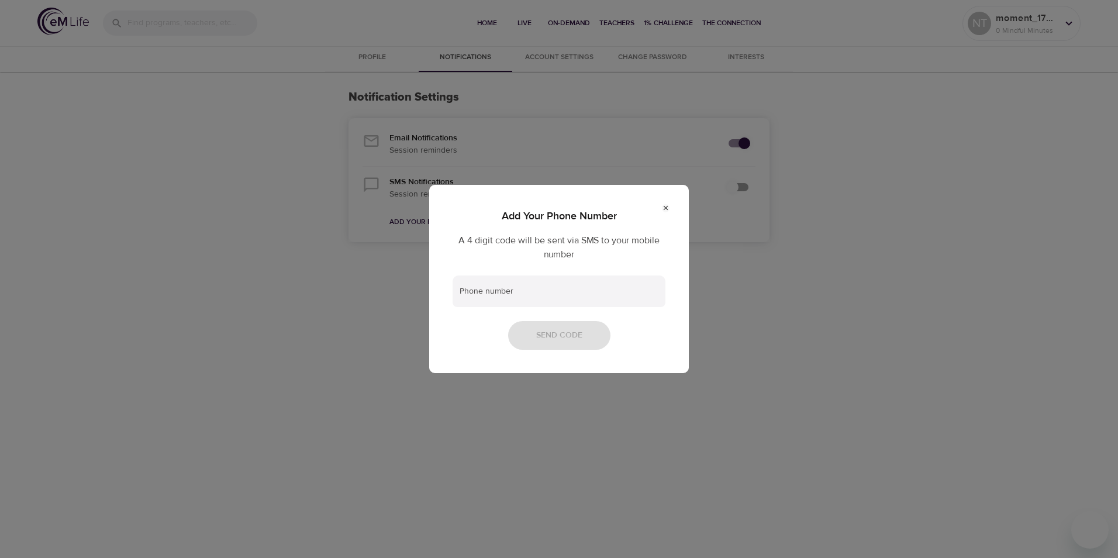
click at [667, 205] on icon at bounding box center [666, 208] width 8 height 8
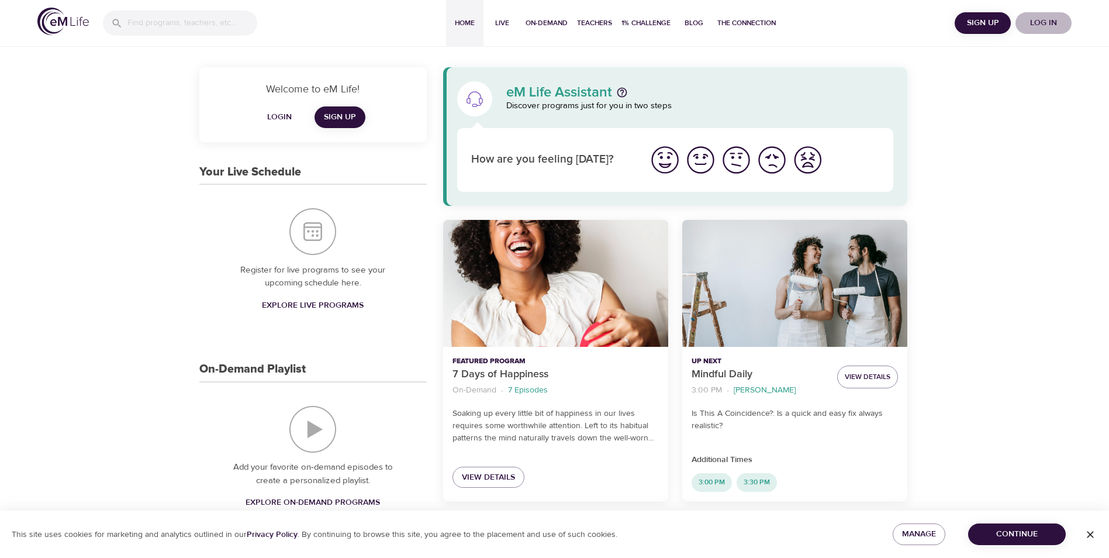
click at [1048, 22] on span "Log in" at bounding box center [1043, 23] width 47 height 15
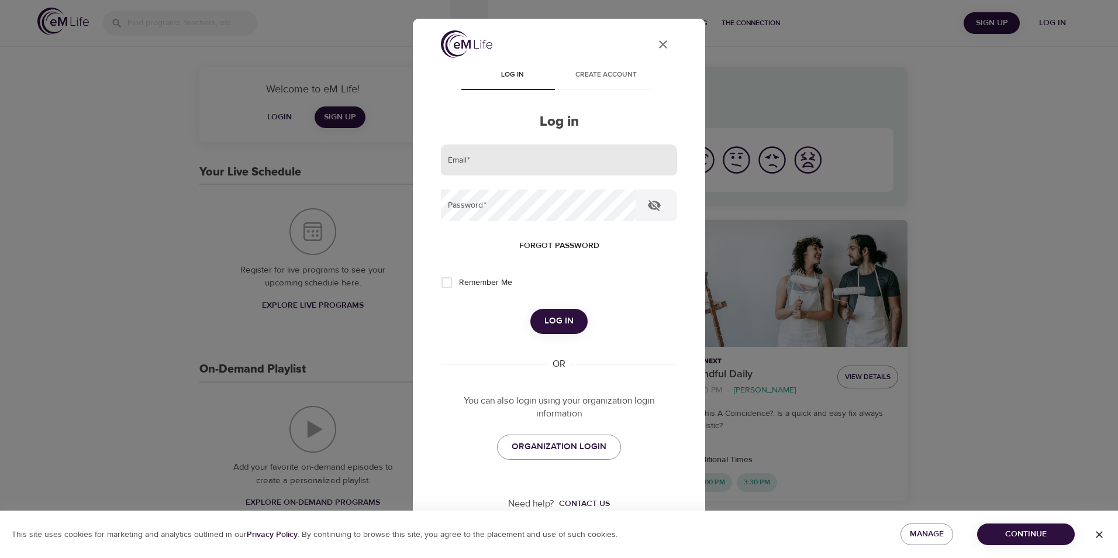
click at [473, 161] on input "email" at bounding box center [559, 160] width 236 height 32
type input "[EMAIL_ADDRESS][DOMAIN_NAME]"
click at [558, 316] on span "Log in" at bounding box center [558, 320] width 29 height 15
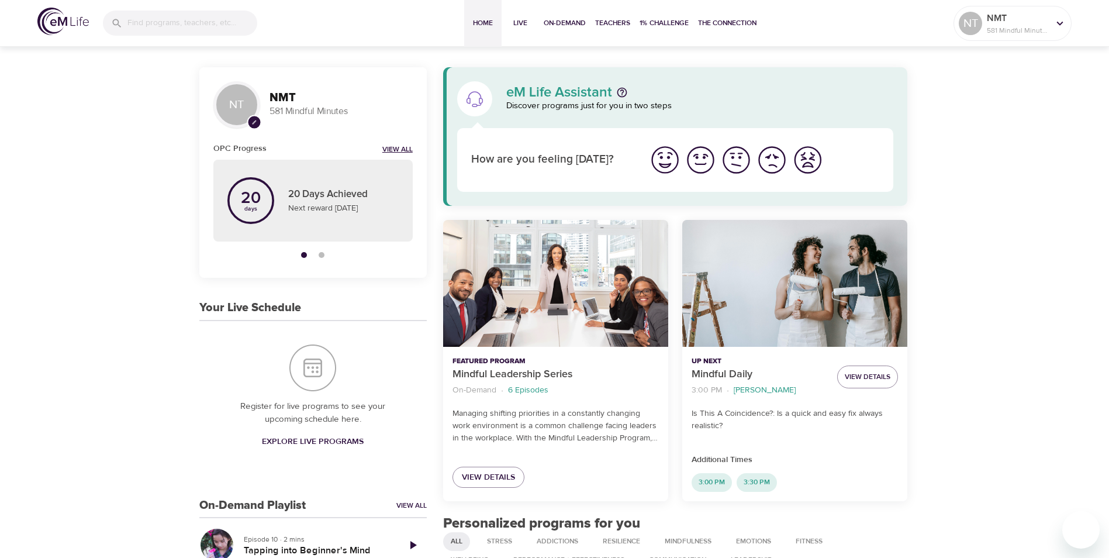
click at [396, 148] on link "View All" at bounding box center [397, 150] width 30 height 10
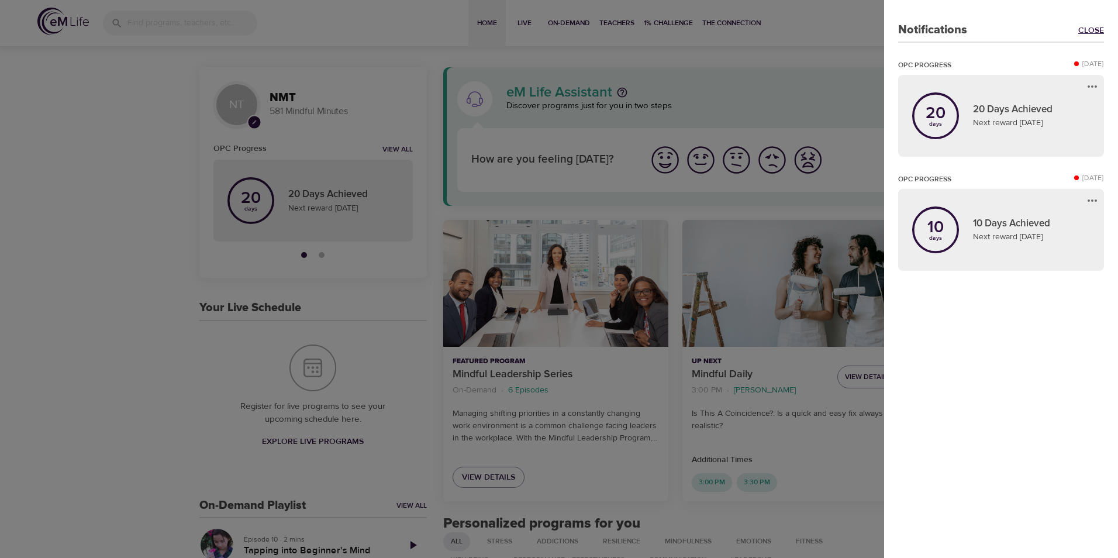
click at [1086, 30] on link "Close" at bounding box center [1091, 31] width 26 height 12
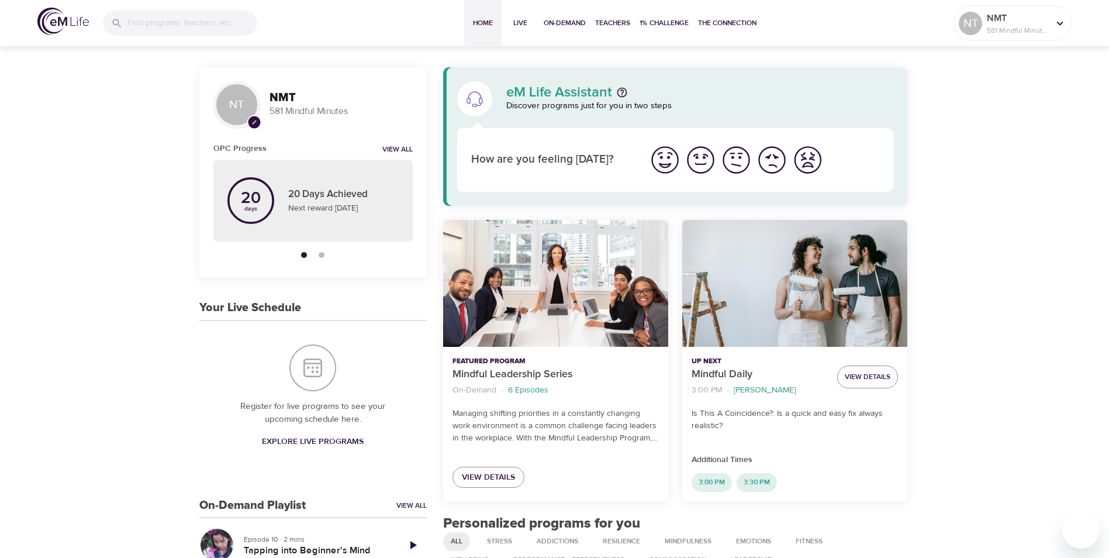
click at [732, 161] on img "I'm feeling ok" at bounding box center [736, 160] width 32 height 32
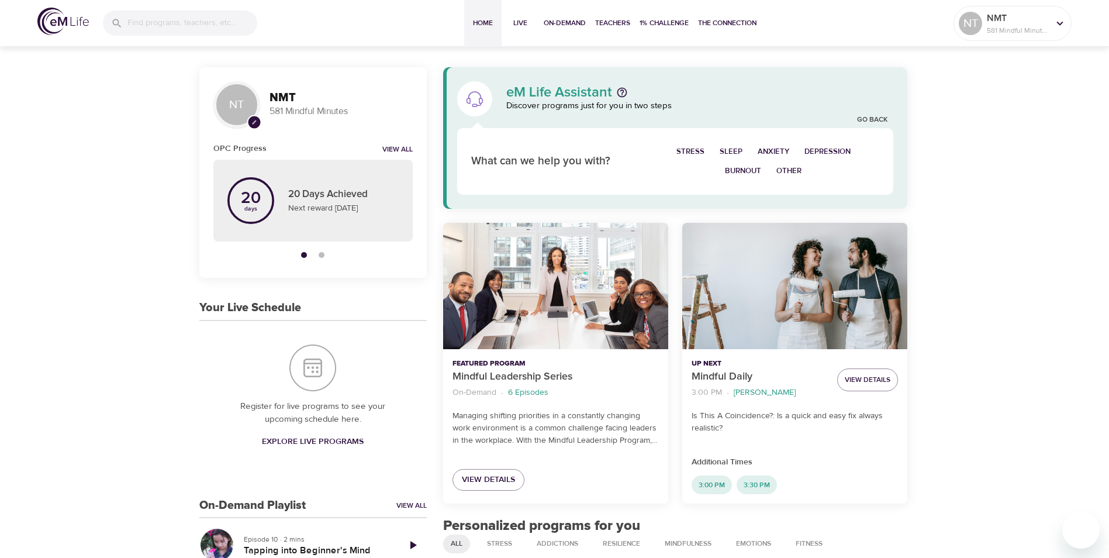
click at [739, 167] on span "Burnout" at bounding box center [743, 170] width 36 height 13
